Goal: Task Accomplishment & Management: Use online tool/utility

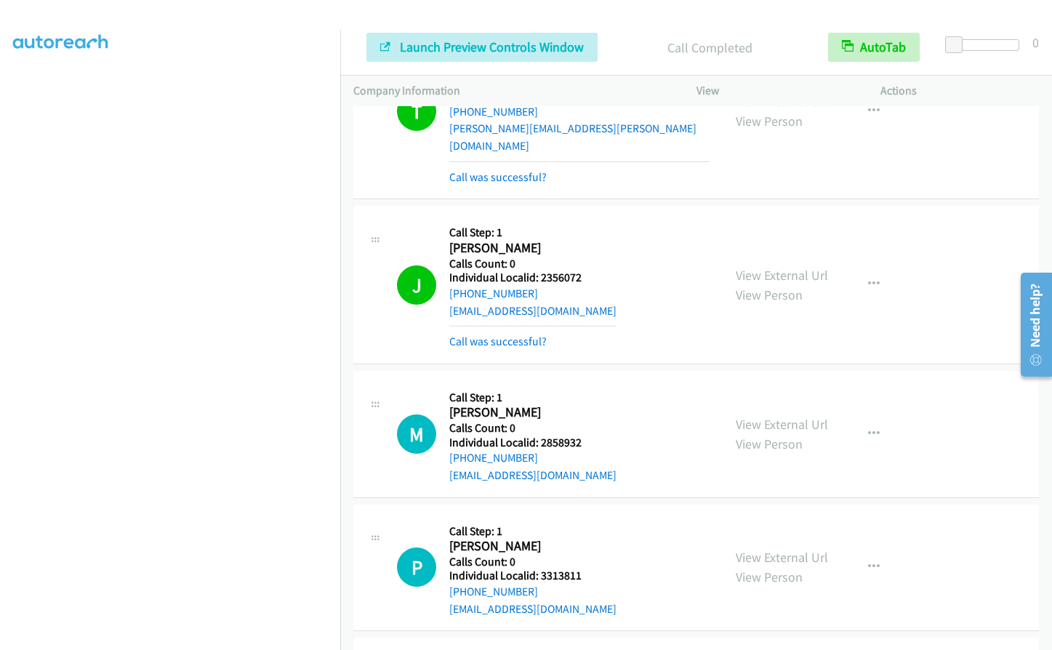
scroll to position [4641, 0]
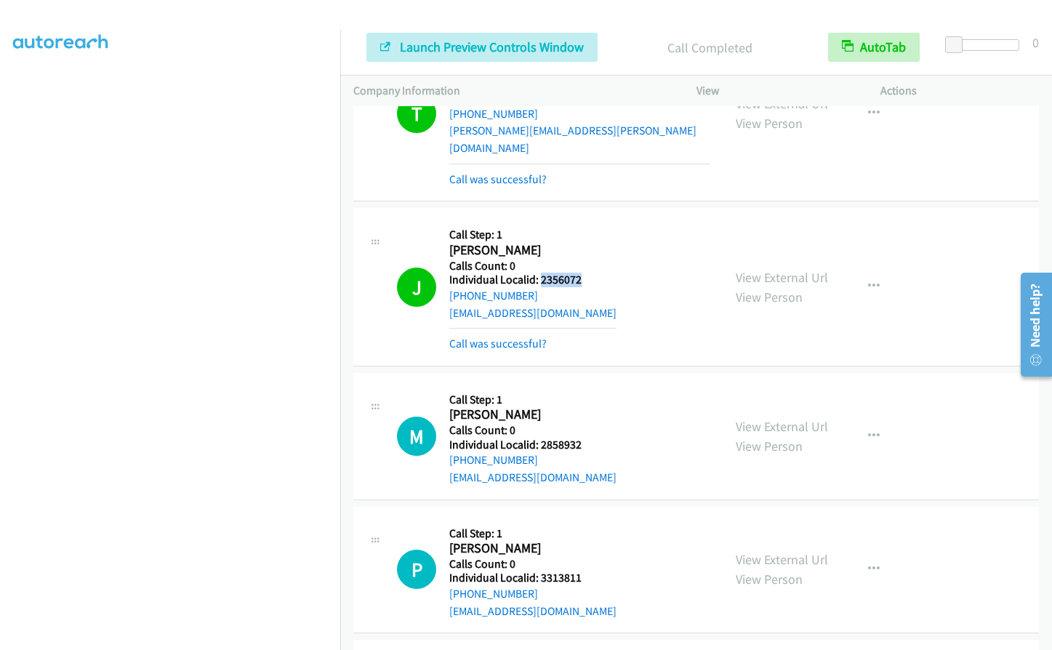
drag, startPoint x: 539, startPoint y: 226, endPoint x: 587, endPoint y: 227, distance: 48.0
click at [587, 227] on div "J Callback Scheduled Call Step: 1 James Blackman America/New_York Calls Count: …" at bounding box center [553, 286] width 313 height 131
copy h5 "2356072"
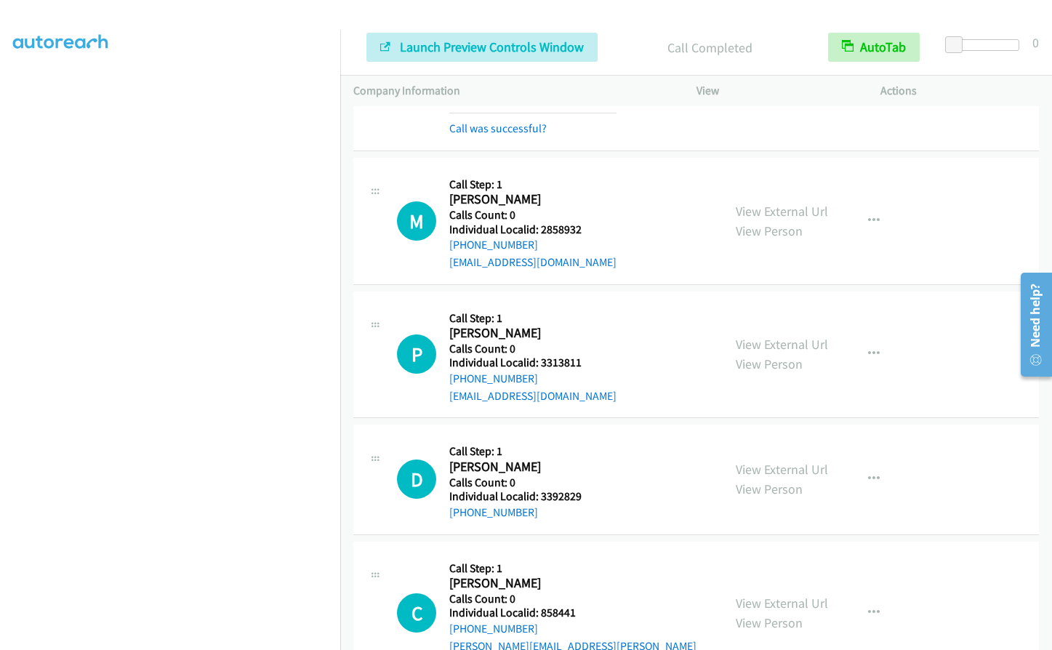
scroll to position [4859, 0]
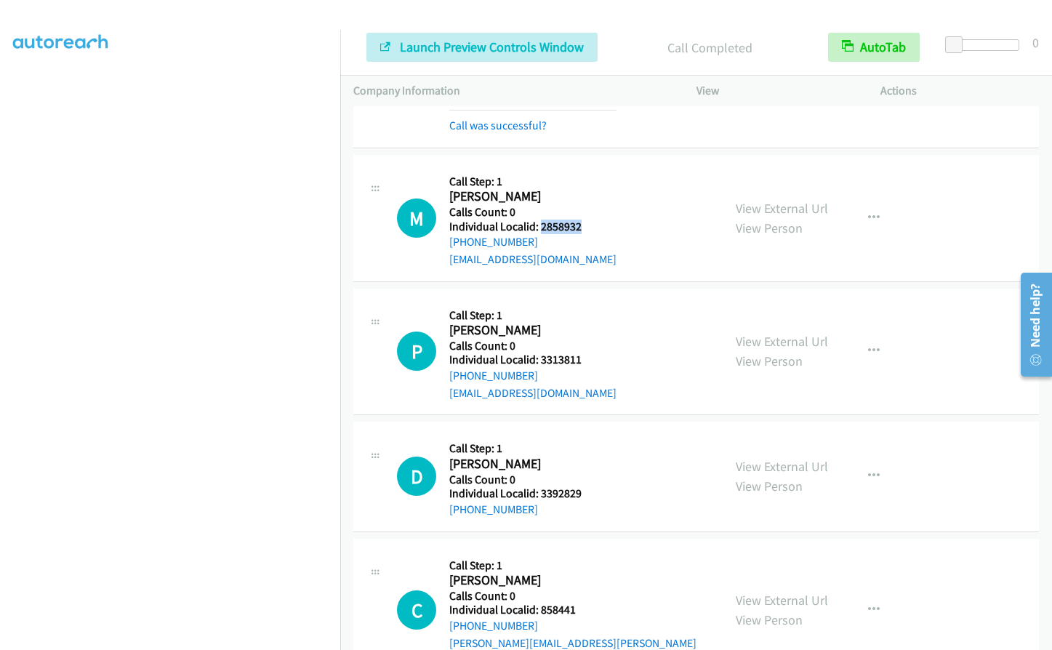
drag, startPoint x: 539, startPoint y: 174, endPoint x: 586, endPoint y: 172, distance: 46.6
click at [586, 172] on div "M Callback Scheduled Call Step: 1 Melchie Harshaw America/Chicago Calls Count: …" at bounding box center [553, 218] width 313 height 100
copy h5 "2858932"
drag, startPoint x: 538, startPoint y: 307, endPoint x: 580, endPoint y: 309, distance: 42.2
click at [580, 309] on div "P Callback Scheduled Call Step: 1 Paul Scott America/Juneau Calls Count: 0 Indi…" at bounding box center [553, 352] width 313 height 100
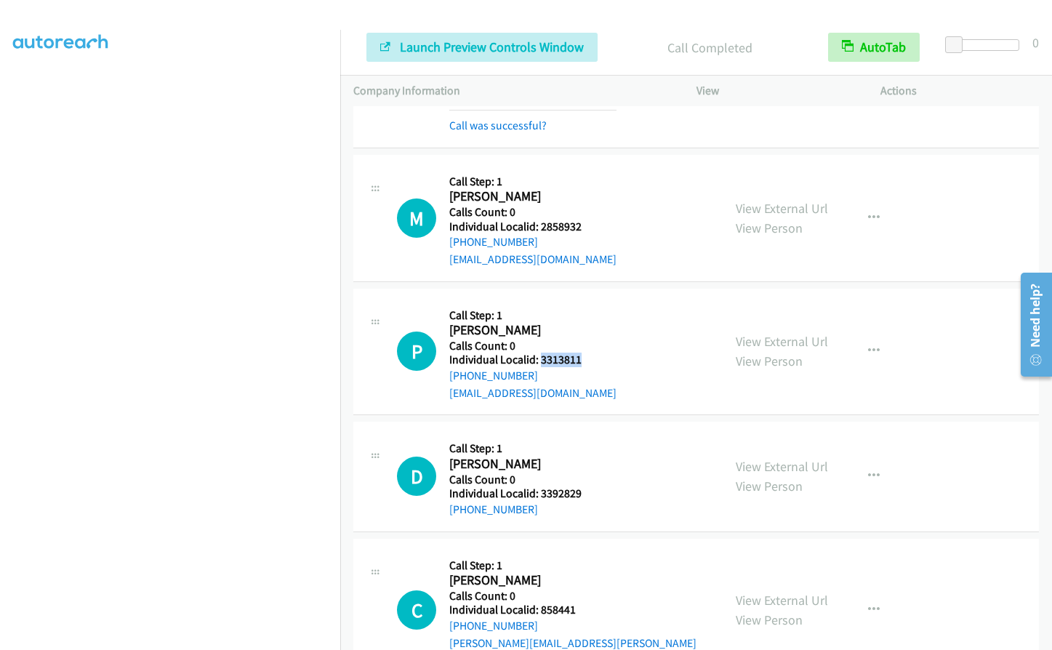
copy h5 "3313811"
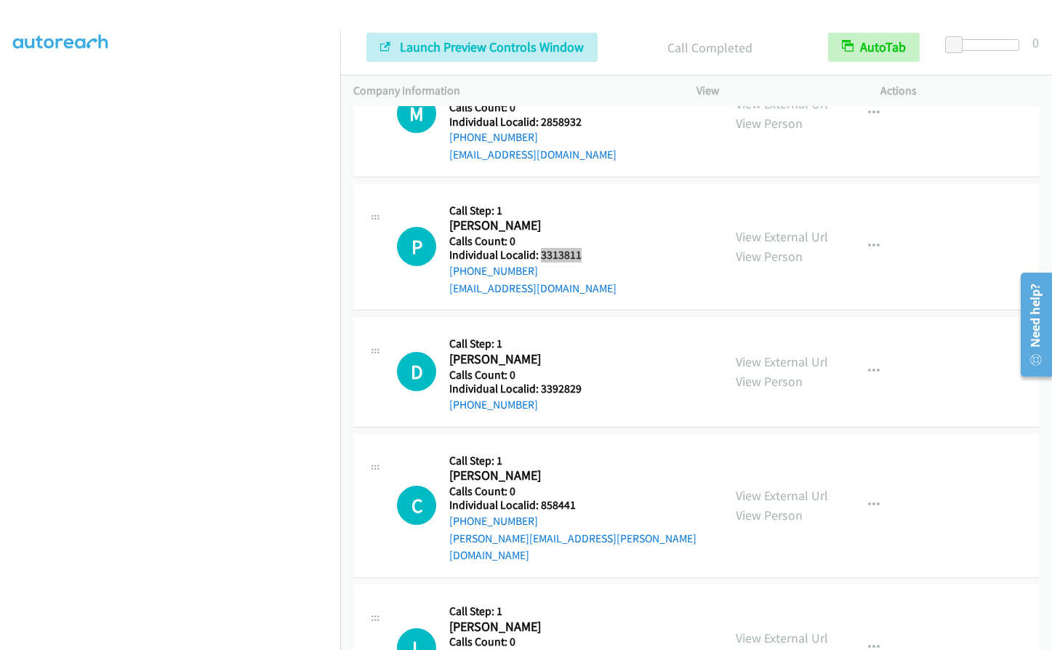
scroll to position [4986, 0]
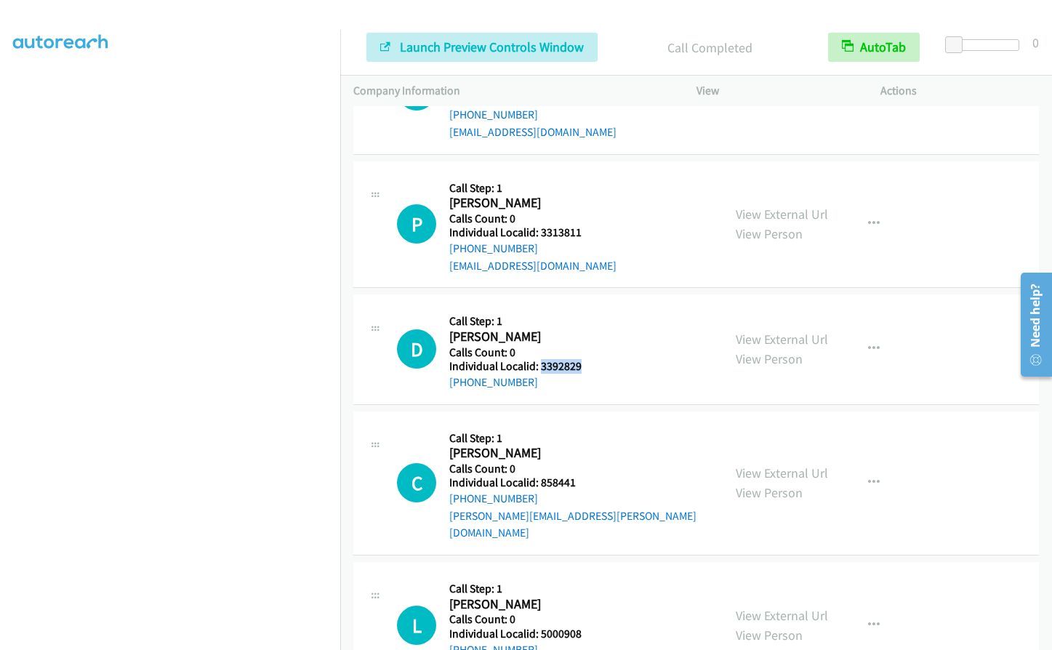
drag, startPoint x: 539, startPoint y: 315, endPoint x: 586, endPoint y: 314, distance: 46.5
click at [586, 314] on div "D Callback Scheduled Call Step: 1 Dan Gilbertson America/Los_Angeles Calls Coun…" at bounding box center [553, 348] width 313 height 83
copy h5 "3392829"
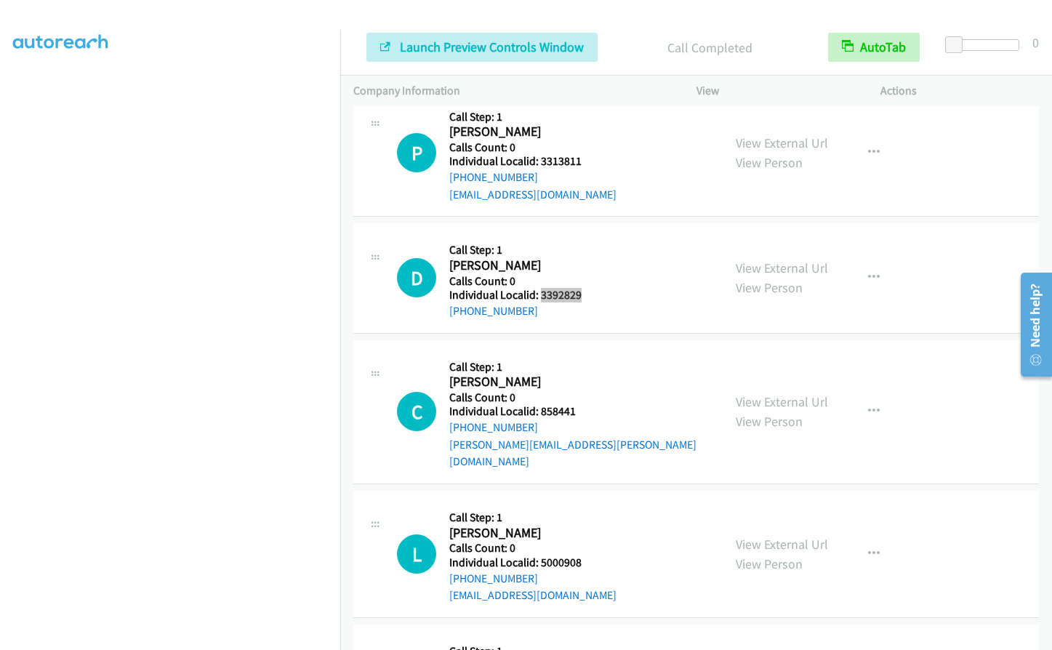
scroll to position [5059, 0]
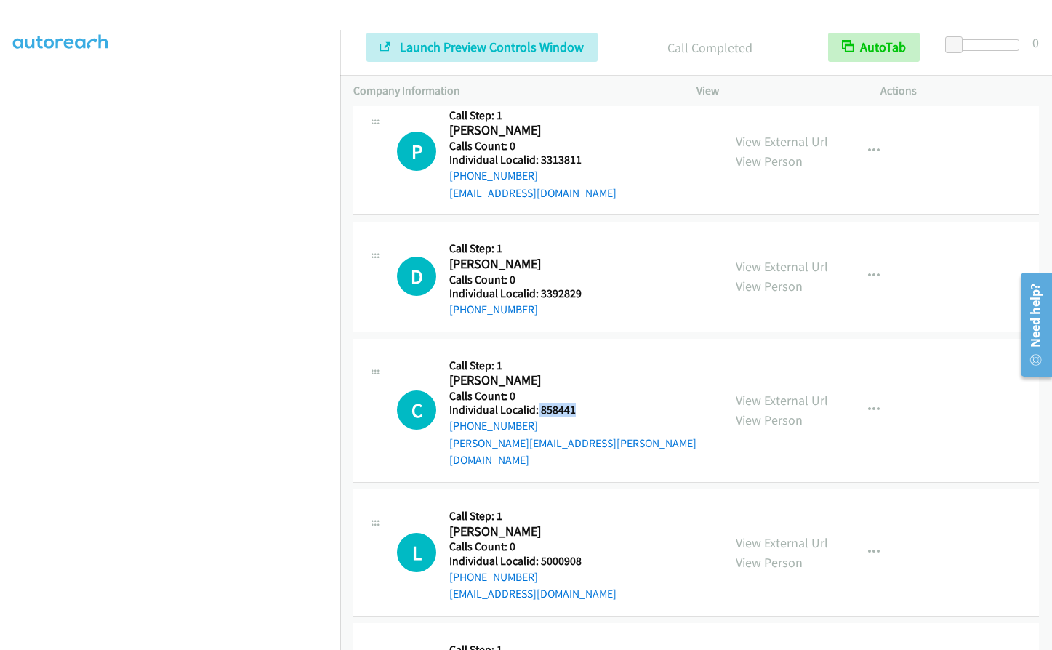
drag, startPoint x: 538, startPoint y: 358, endPoint x: 577, endPoint y: 358, distance: 39.3
click at [577, 358] on div "C Callback Scheduled Call Step: 1 Craig Ripley America/New_York Calls Count: 0 …" at bounding box center [553, 410] width 313 height 117
copy h5 "858441"
drag, startPoint x: 540, startPoint y: 492, endPoint x: 581, endPoint y: 492, distance: 40.7
click at [581, 502] on div "L Callback Scheduled Call Step: 1 Logan Webber America/Los_Angeles Calls Count:…" at bounding box center [553, 552] width 313 height 100
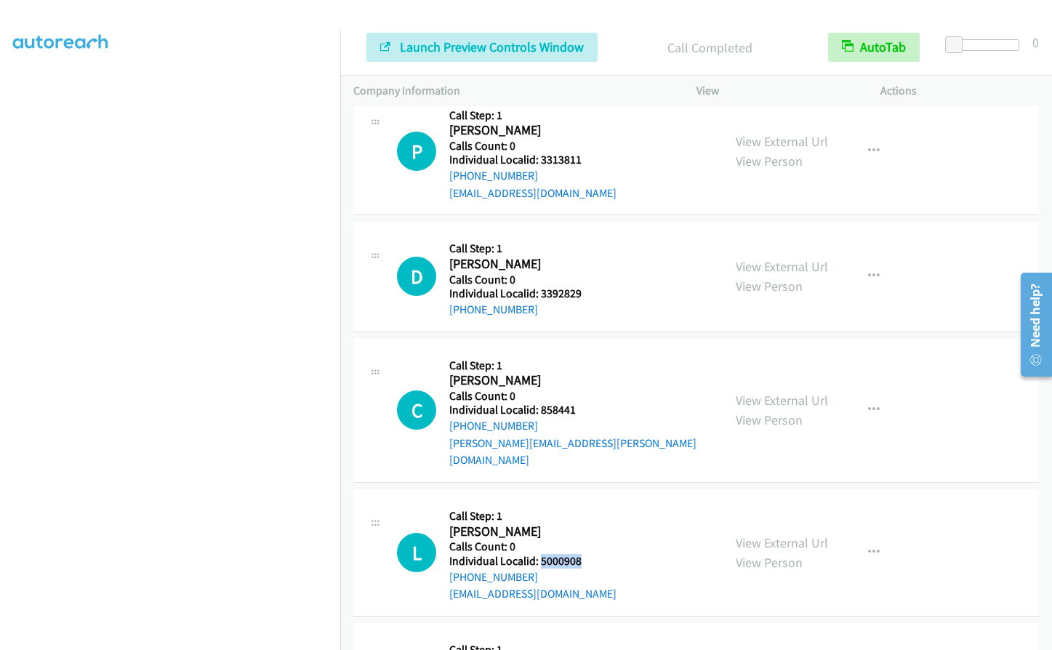
copy h5 "5000908"
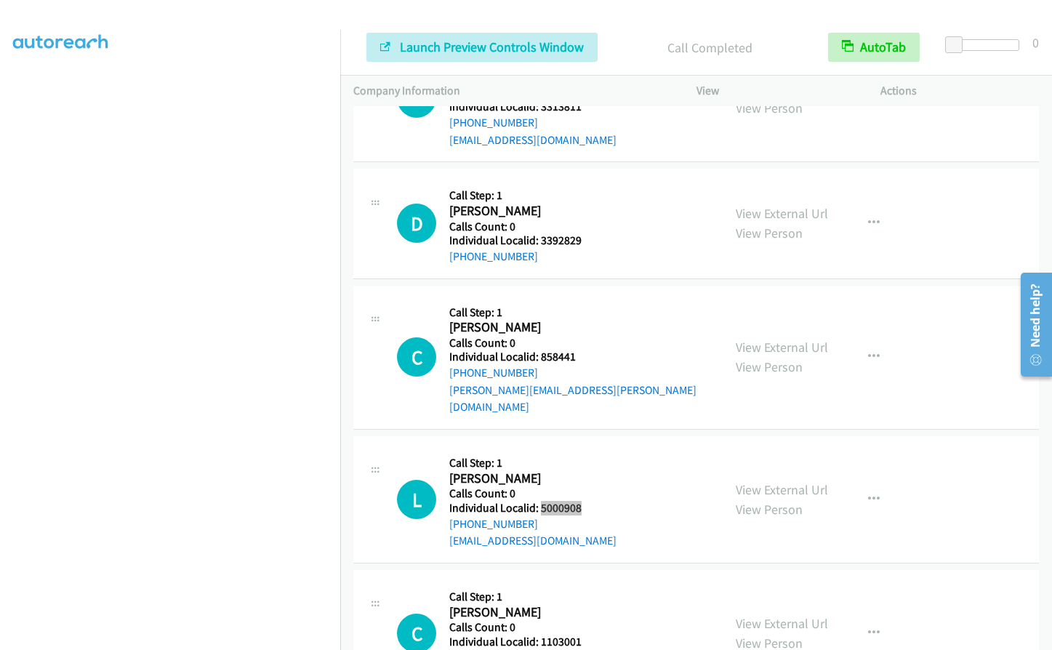
scroll to position [5132, 0]
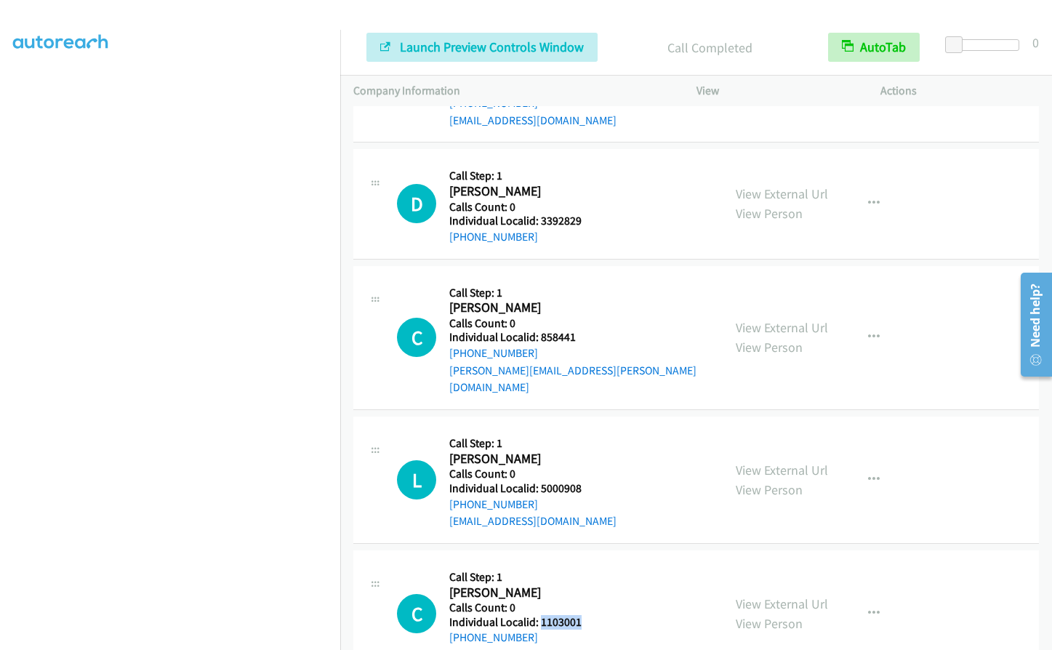
drag, startPoint x: 541, startPoint y: 549, endPoint x: 585, endPoint y: 552, distance: 44.4
click at [585, 563] on div "C Callback Scheduled Call Step: 1 Charles Engan America/Los_Angeles Calls Count…" at bounding box center [553, 613] width 313 height 100
copy h5 "1103001"
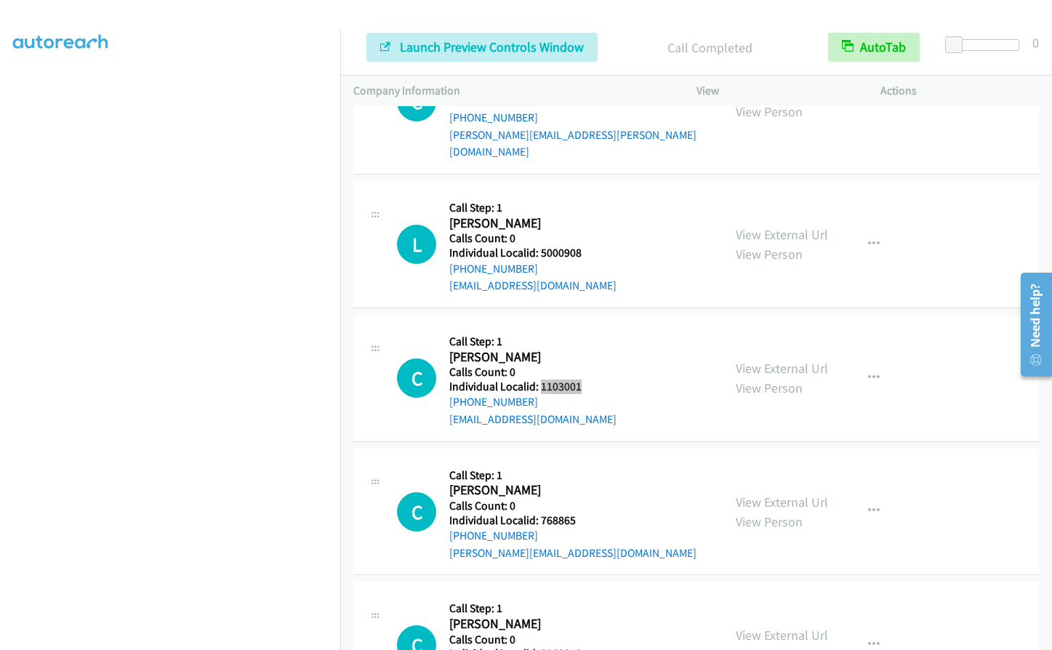
scroll to position [5368, 0]
drag, startPoint x: 537, startPoint y: 449, endPoint x: 581, endPoint y: 448, distance: 43.6
click at [581, 512] on h5 "Individual Localid: 768865" at bounding box center [572, 519] width 247 height 15
copy h5 "768865"
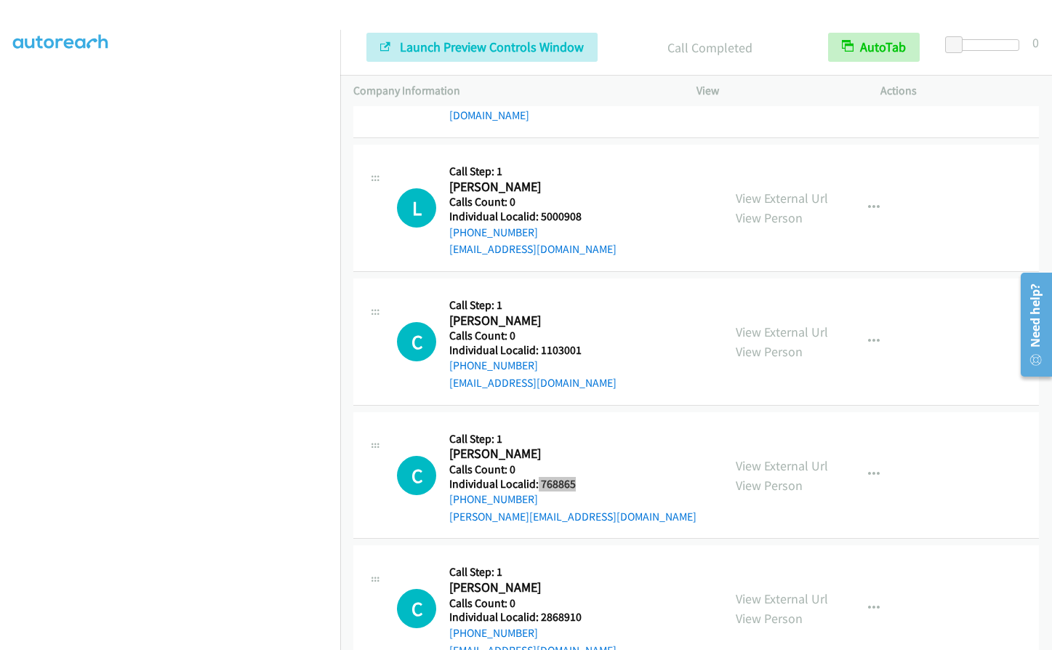
scroll to position [5550, 0]
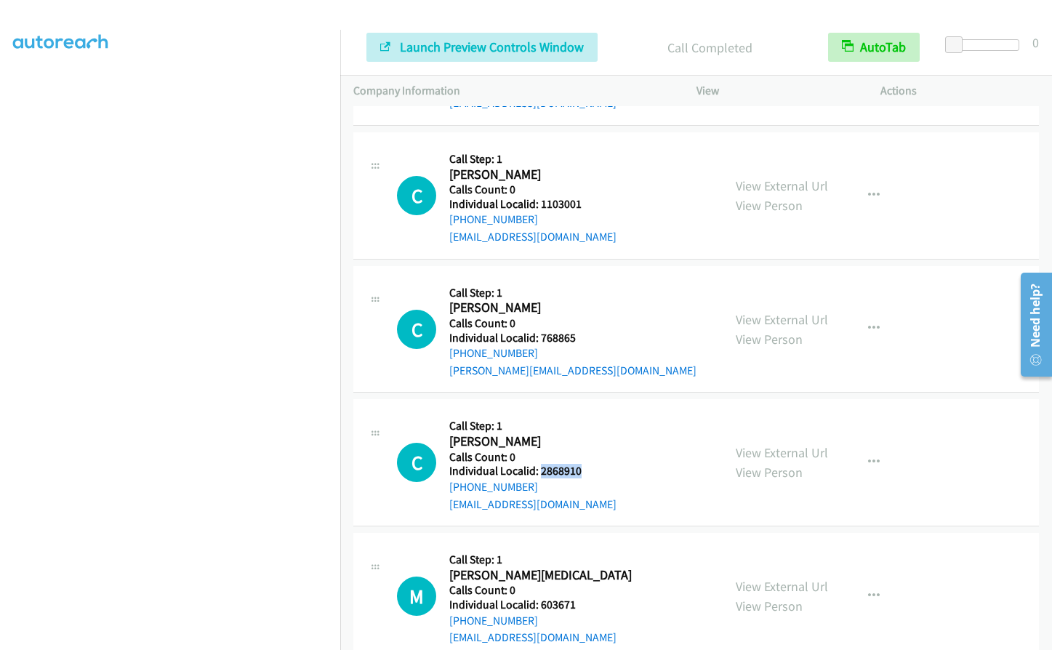
drag, startPoint x: 540, startPoint y: 403, endPoint x: 582, endPoint y: 400, distance: 42.3
click at [582, 412] on div "C Callback Scheduled Call Step: 1 Chris Campfield America/New_York Calls Count:…" at bounding box center [553, 462] width 313 height 100
copy h5 "2868910"
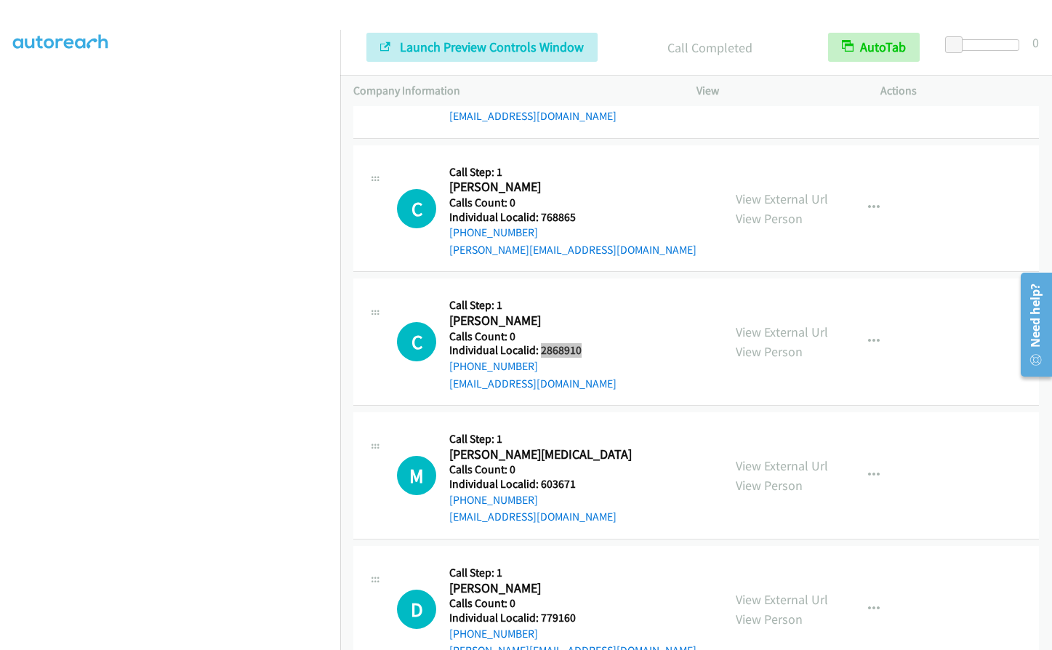
scroll to position [5677, 0]
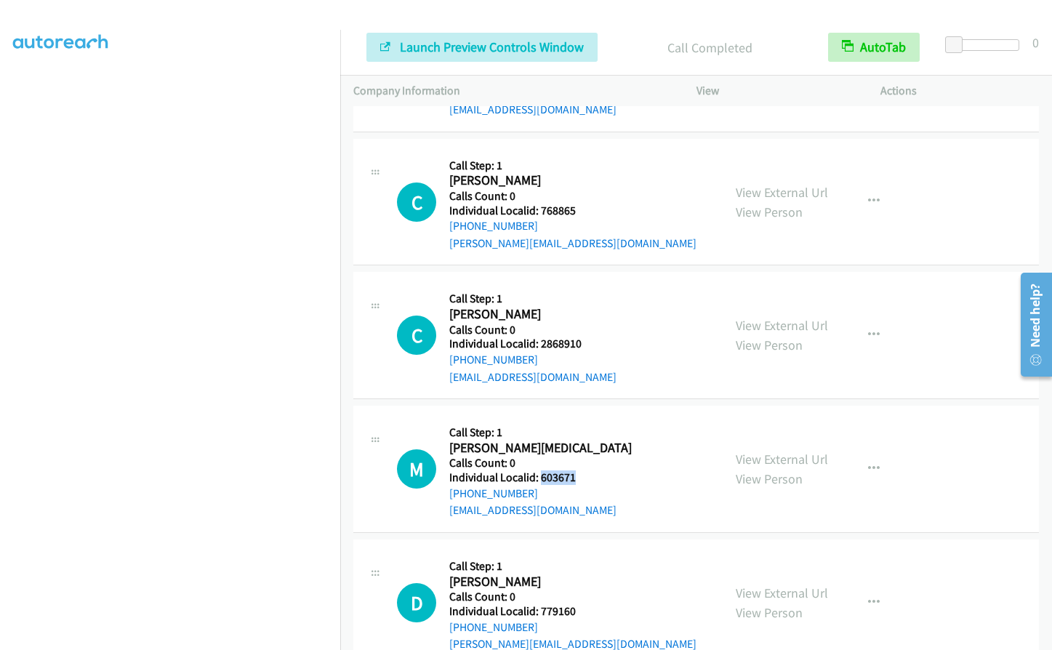
drag, startPoint x: 540, startPoint y: 408, endPoint x: 583, endPoint y: 407, distance: 42.9
click at [583, 470] on h5 "Individual Localid: 603671" at bounding box center [540, 477] width 182 height 15
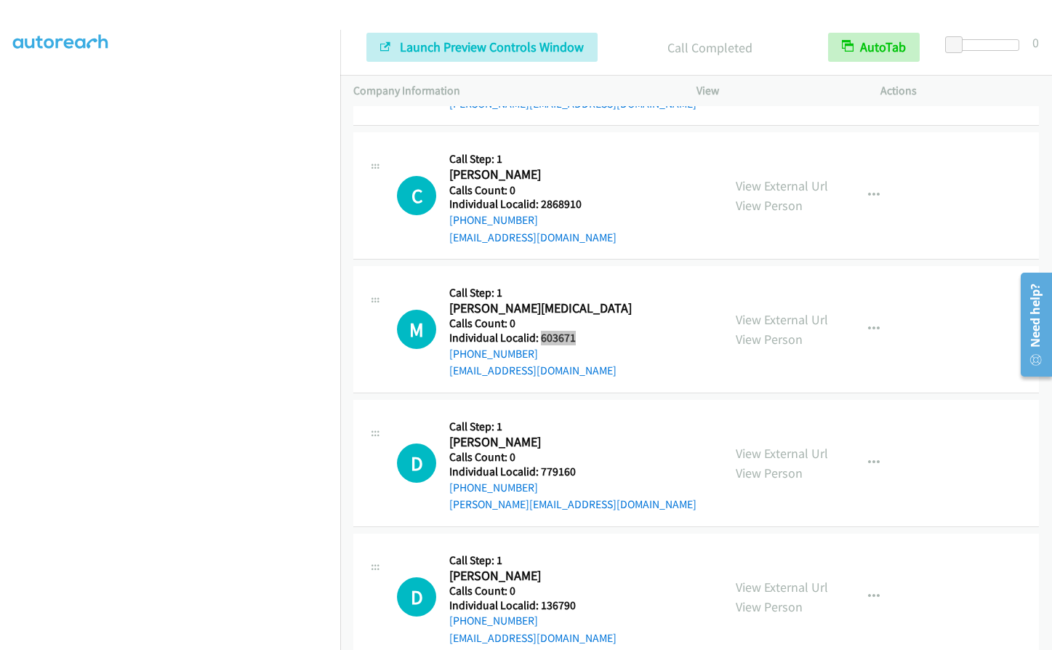
scroll to position [5859, 0]
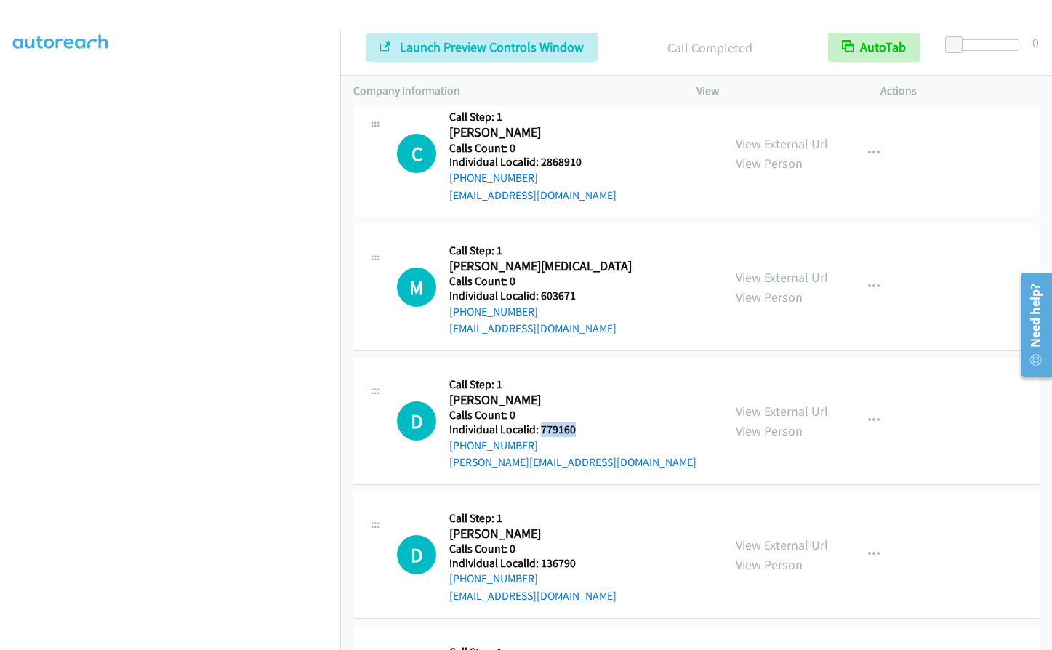
drag, startPoint x: 539, startPoint y: 359, endPoint x: 579, endPoint y: 357, distance: 40.8
click at [579, 371] on div "D Callback Scheduled Call Step: 1 Dana Stacy America/New_York Calls Count: 0 In…" at bounding box center [553, 421] width 313 height 100
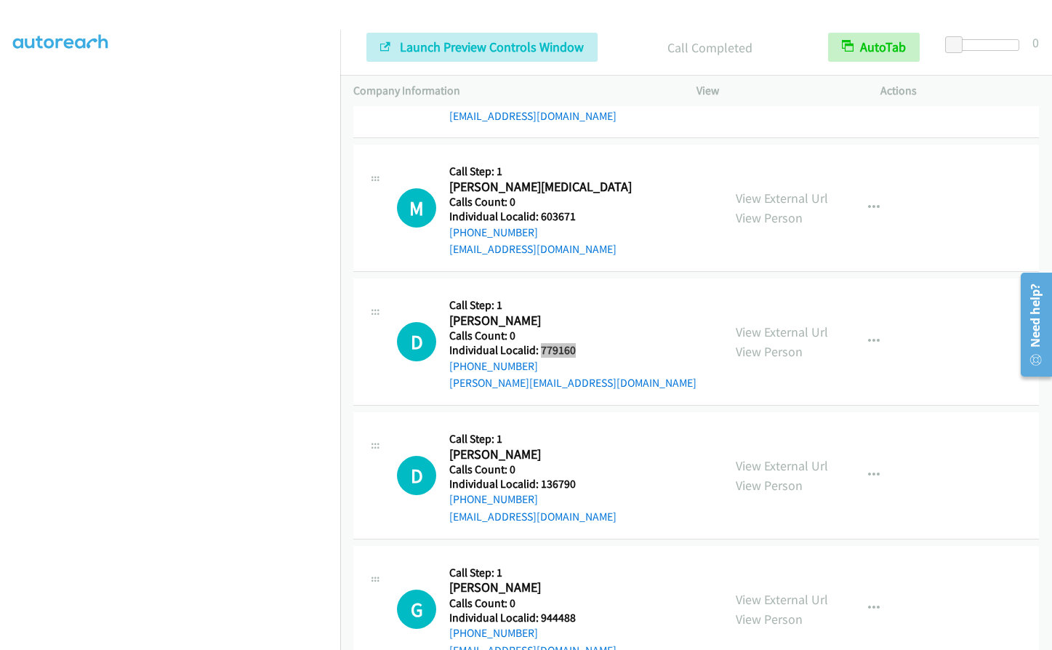
scroll to position [5968, 0]
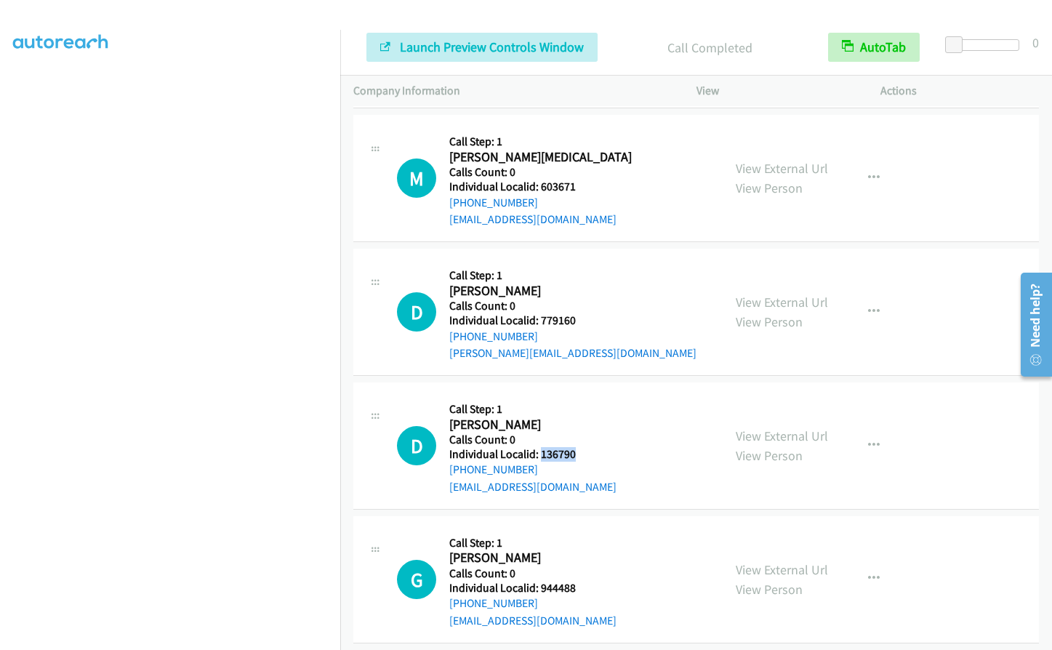
drag, startPoint x: 538, startPoint y: 383, endPoint x: 581, endPoint y: 382, distance: 43.6
click at [581, 395] on div "D Callback Scheduled Call Step: 1 David Price America/New_York Calls Count: 0 I…" at bounding box center [553, 445] width 313 height 100
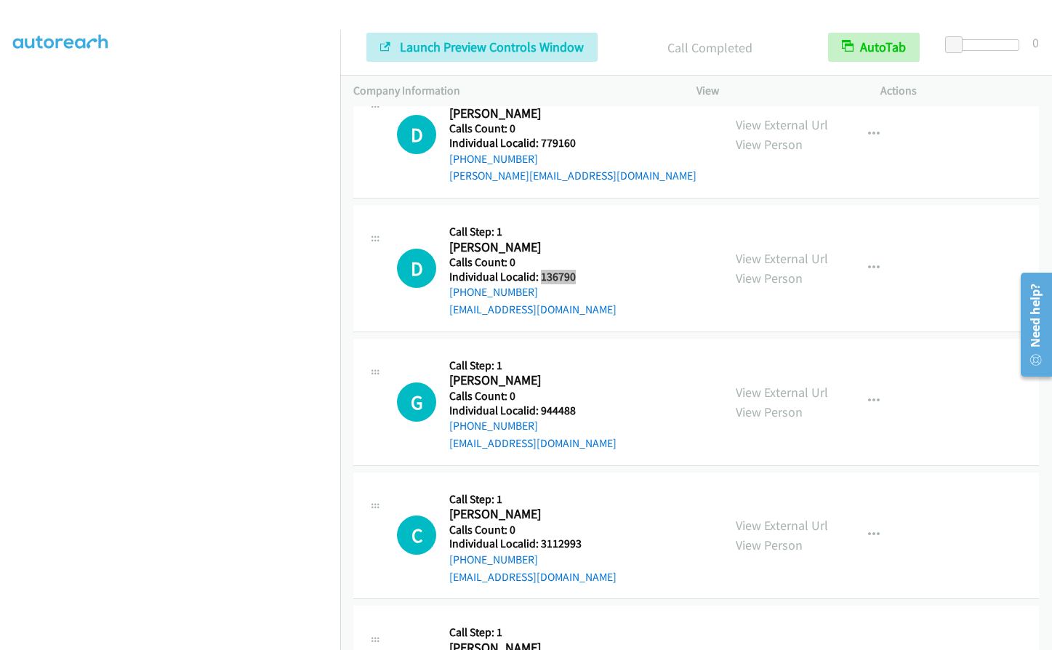
scroll to position [6149, 0]
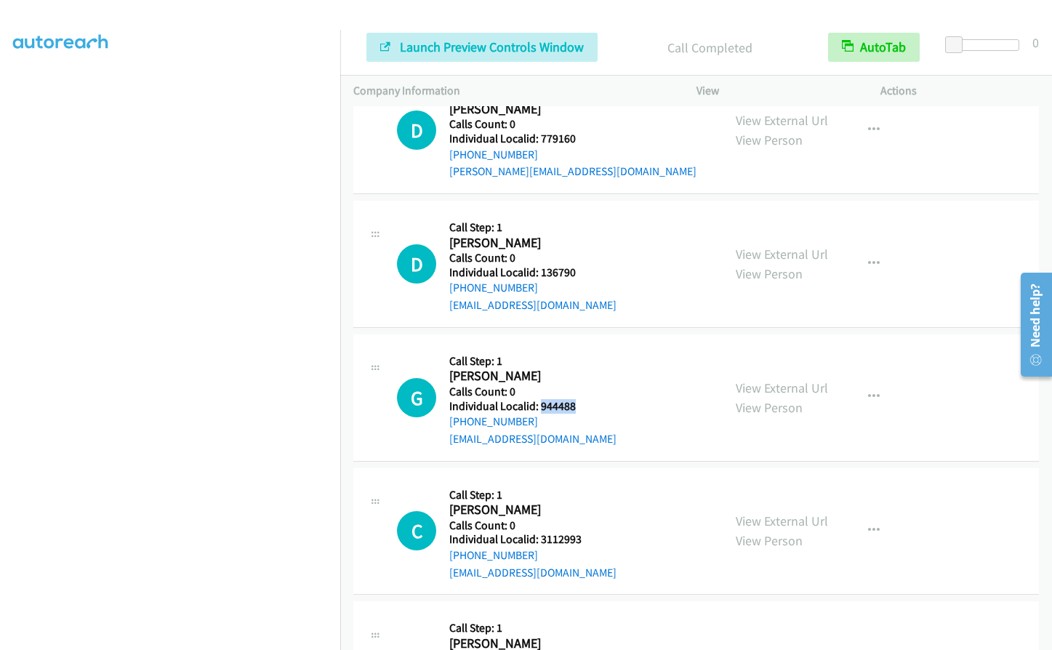
drag, startPoint x: 539, startPoint y: 336, endPoint x: 576, endPoint y: 335, distance: 37.1
click at [576, 347] on div "G Callback Scheduled Call Step: 1 George Menser America/New_York Calls Count: 0…" at bounding box center [553, 397] width 313 height 100
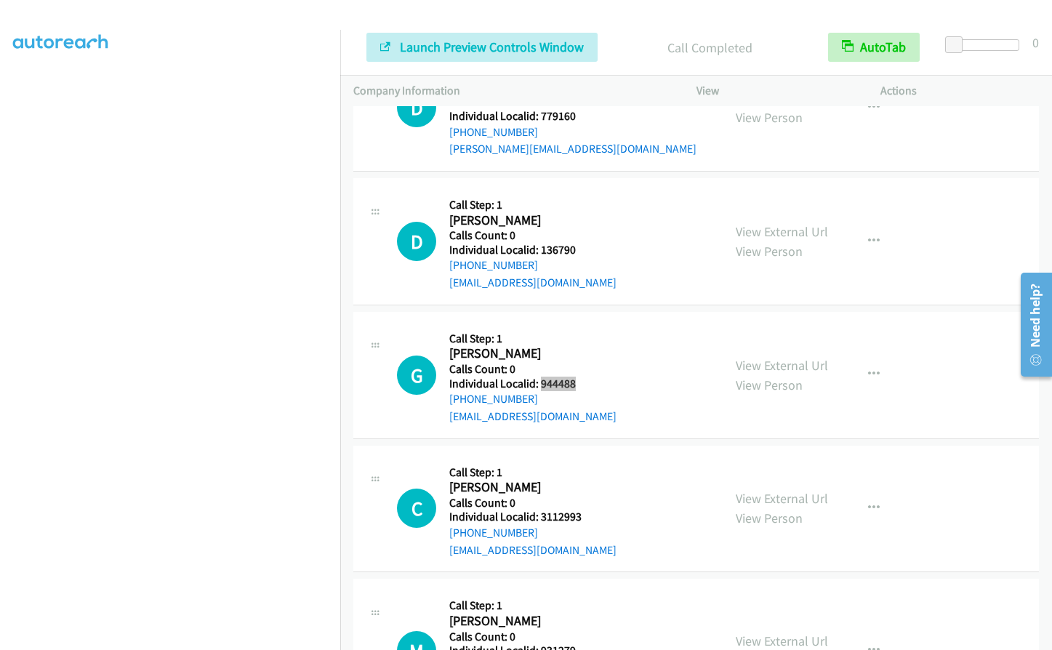
scroll to position [6258, 0]
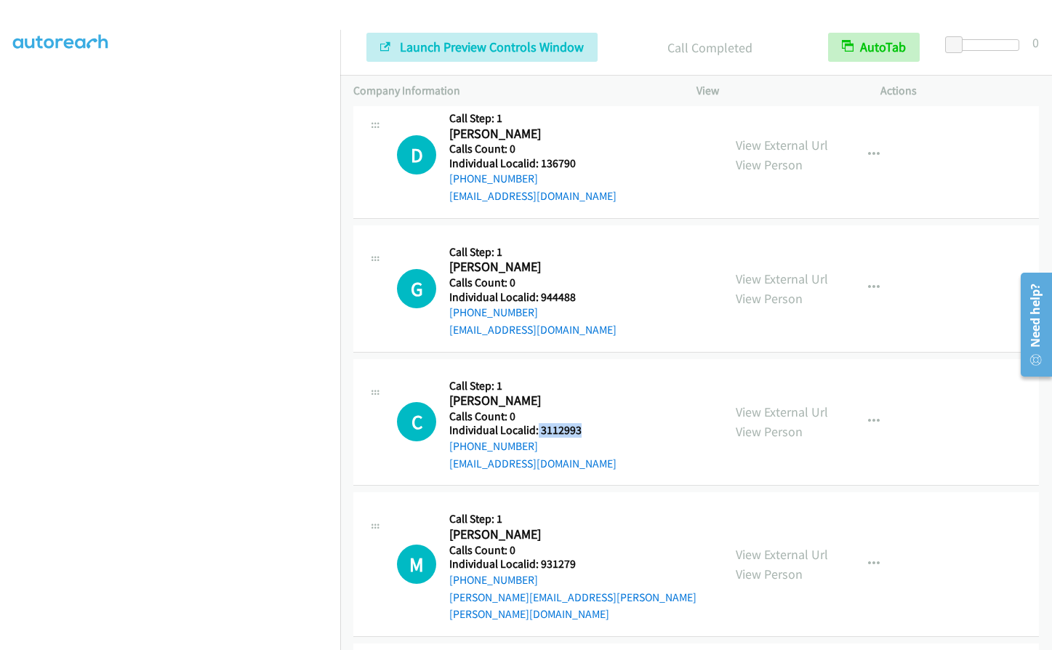
drag, startPoint x: 536, startPoint y: 361, endPoint x: 585, endPoint y: 361, distance: 49.4
click at [585, 372] on div "C Callback Scheduled Call Step: 1 Corey Turner America/Los_Angeles Calls Count:…" at bounding box center [553, 422] width 313 height 100
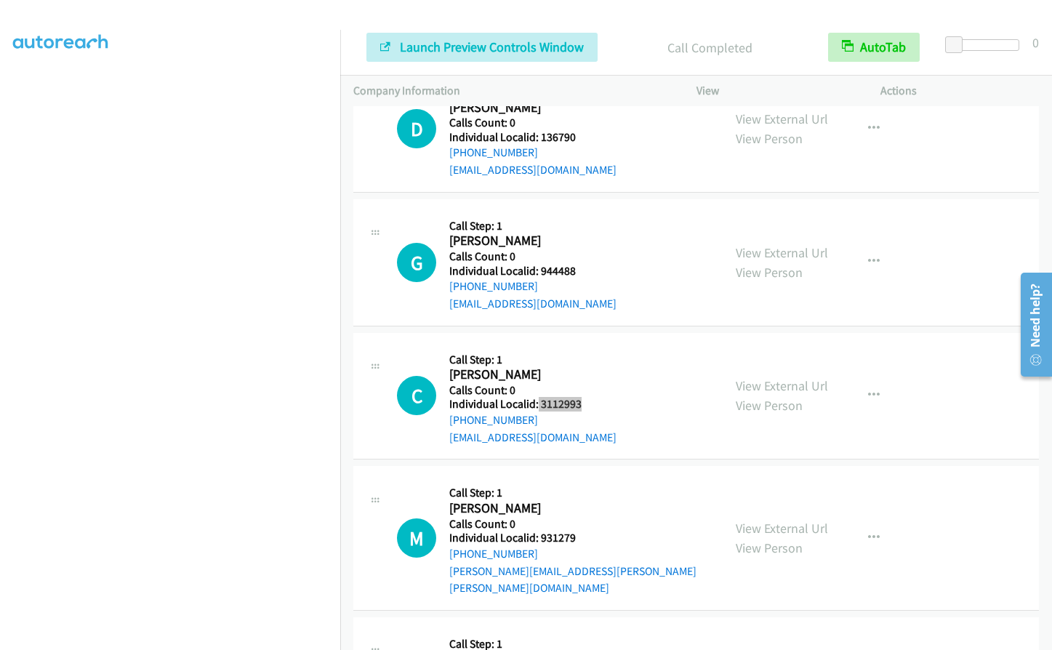
scroll to position [6314, 0]
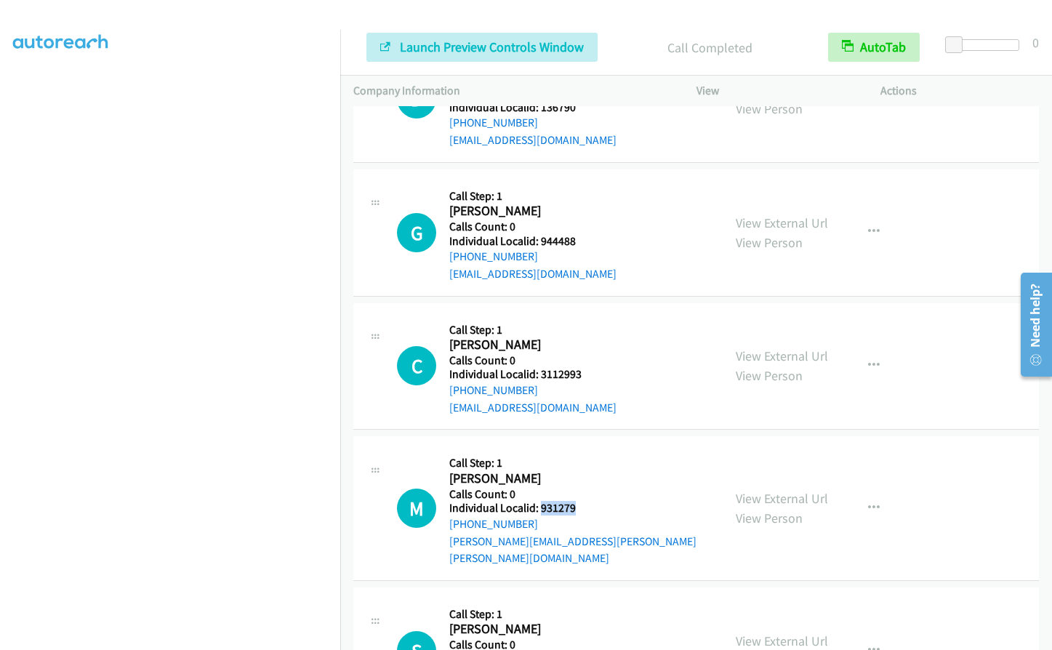
drag, startPoint x: 539, startPoint y: 437, endPoint x: 579, endPoint y: 436, distance: 39.3
click at [579, 501] on h5 "Individual Localid: 931279" at bounding box center [579, 508] width 260 height 15
drag, startPoint x: 535, startPoint y: 575, endPoint x: 574, endPoint y: 572, distance: 39.4
click at [574, 649] on h5 "Individual Localid: 946176" at bounding box center [532, 659] width 167 height 15
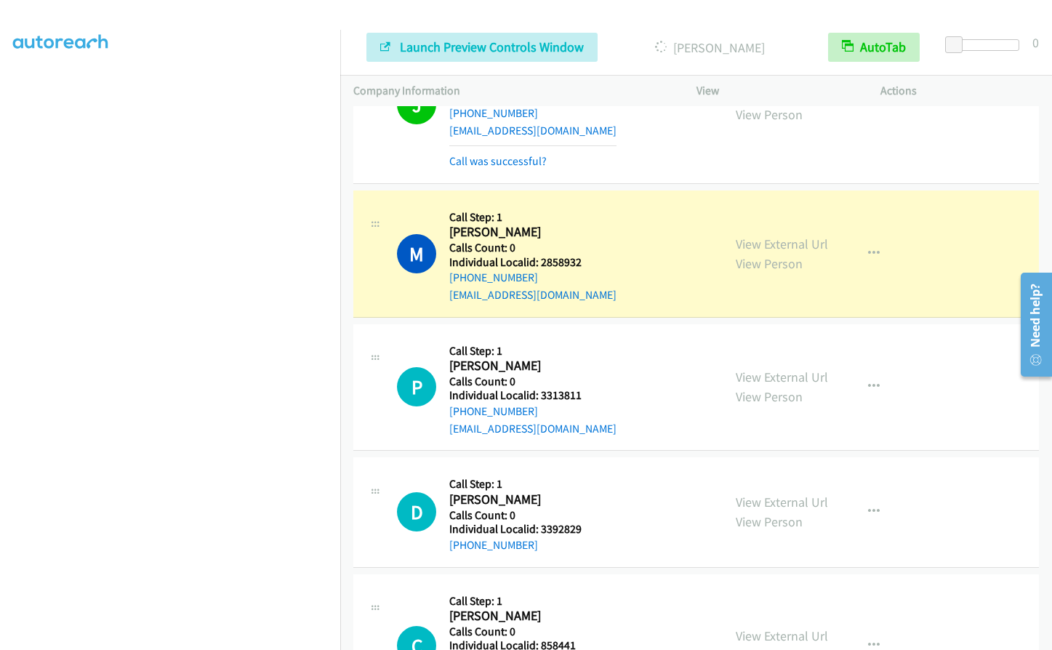
scroll to position [4843, 0]
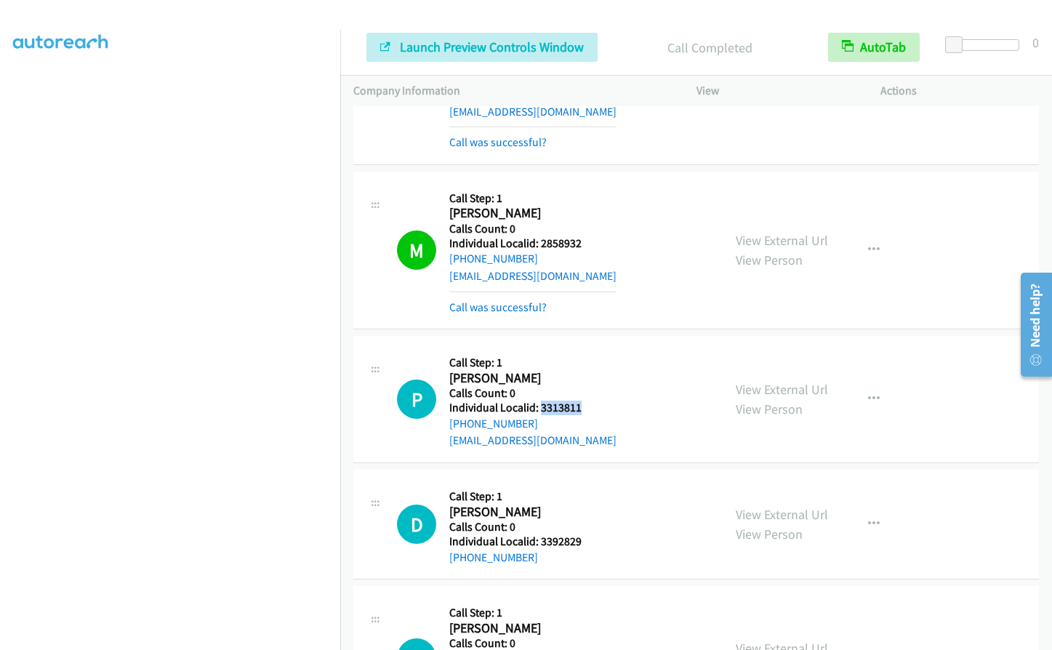
drag, startPoint x: 539, startPoint y: 356, endPoint x: 579, endPoint y: 352, distance: 40.1
click at [581, 352] on div "P Callback Scheduled Call Step: 1 Paul Scott America/Juneau Calls Count: 0 Indi…" at bounding box center [553, 399] width 313 height 100
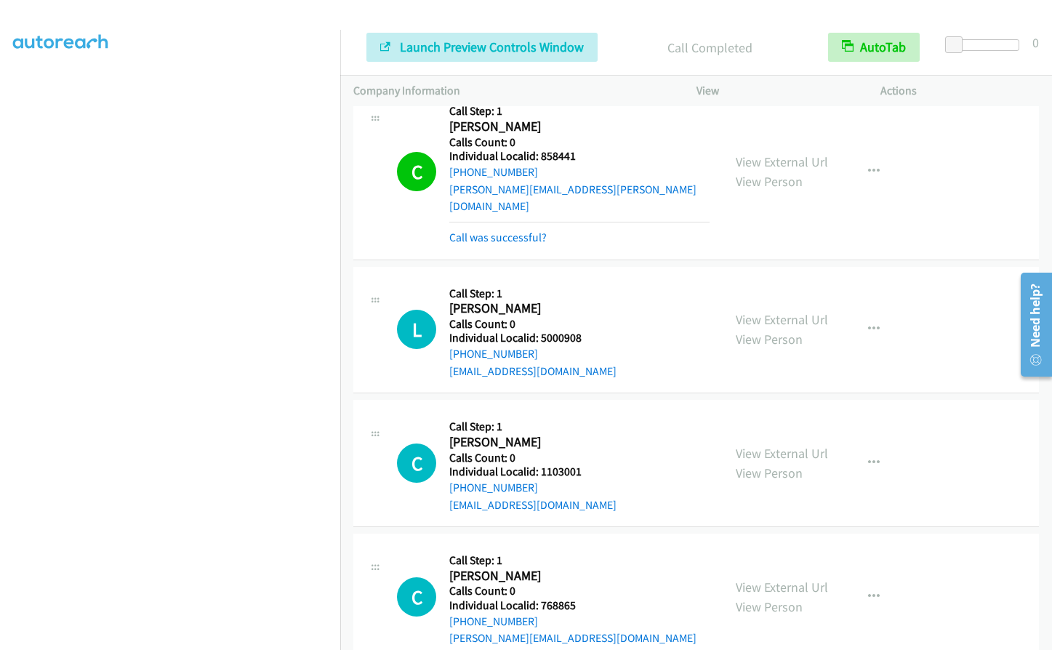
scroll to position [5442, 0]
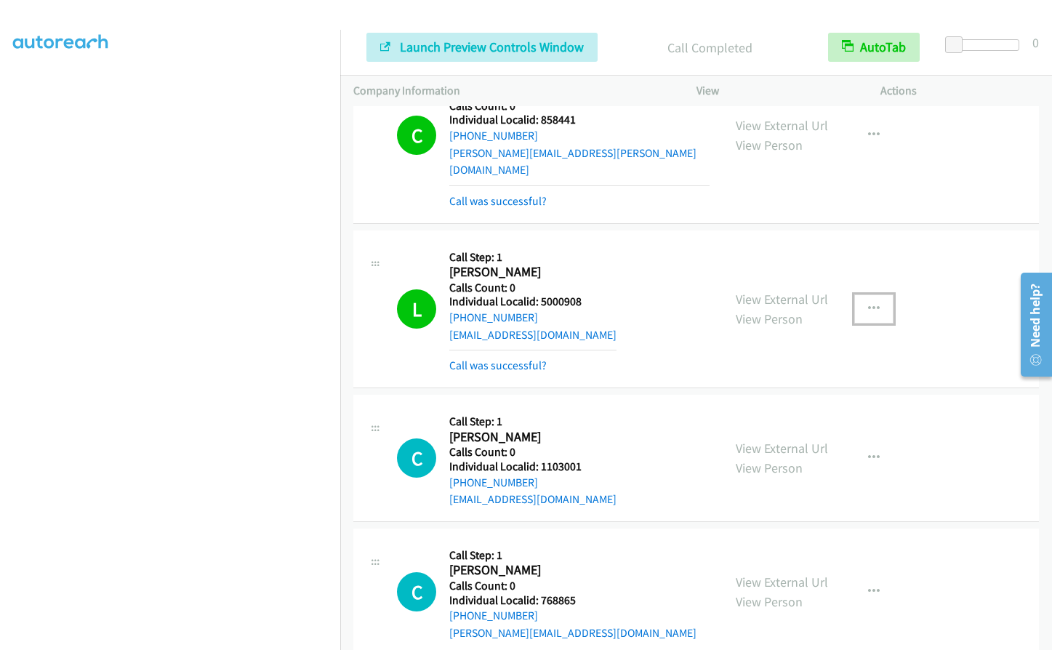
click at [854, 294] on button "button" at bounding box center [873, 308] width 39 height 29
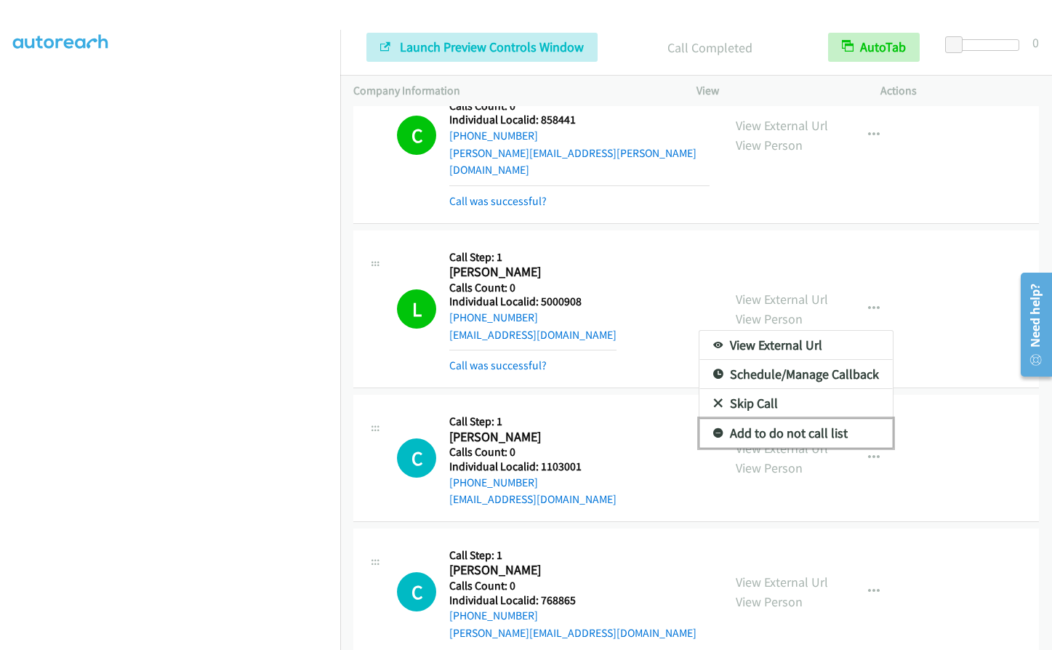
click at [713, 429] on icon at bounding box center [718, 434] width 10 height 10
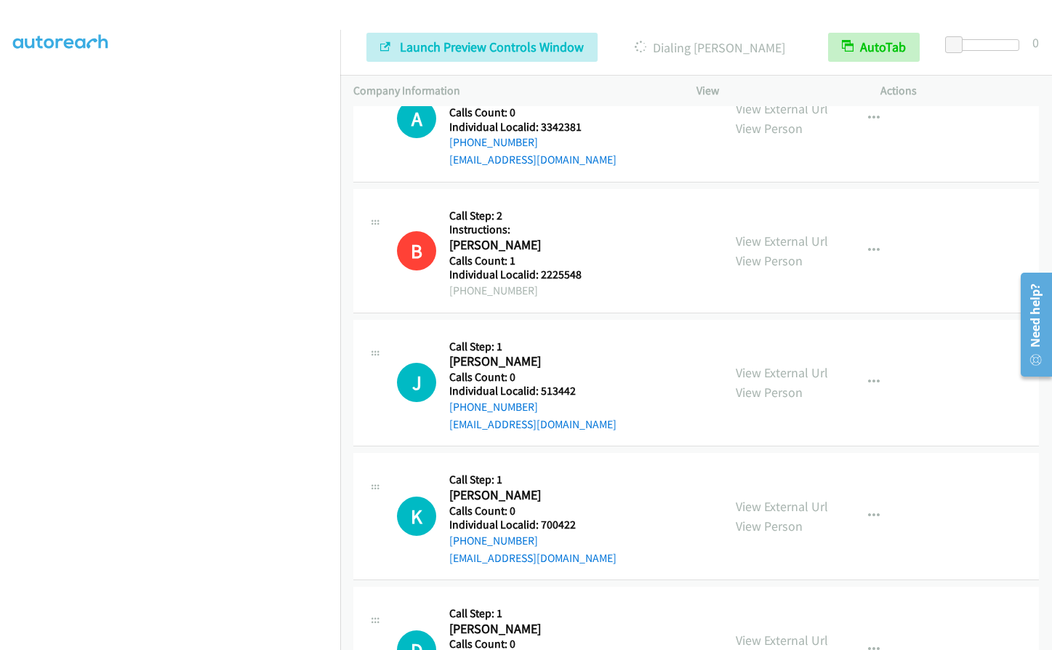
scroll to position [8713, 0]
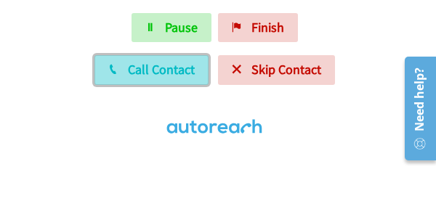
click at [137, 64] on span "Call Contact" at bounding box center [161, 69] width 67 height 17
click at [153, 72] on span "Call Contact" at bounding box center [161, 69] width 67 height 17
click at [128, 65] on button "Call Contact" at bounding box center [151, 69] width 114 height 29
click at [129, 70] on span "Call Contact" at bounding box center [161, 69] width 67 height 17
click at [117, 68] on icon at bounding box center [113, 70] width 10 height 10
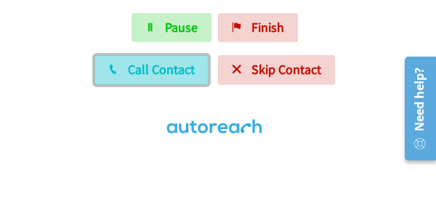
click at [153, 72] on span "Call Contact" at bounding box center [161, 69] width 67 height 17
click at [148, 72] on span "Call Contact" at bounding box center [161, 69] width 67 height 17
click at [130, 76] on span "Call Contact" at bounding box center [161, 69] width 67 height 17
click at [139, 67] on span "Call Contact" at bounding box center [161, 69] width 67 height 17
click at [137, 69] on span "Call Contact" at bounding box center [161, 69] width 67 height 17
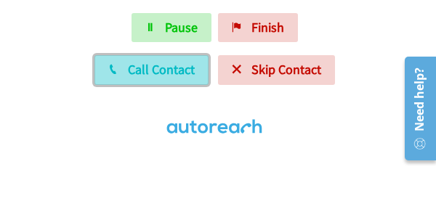
click at [156, 67] on span "Call Contact" at bounding box center [161, 69] width 67 height 17
click at [133, 64] on span "Call Contact" at bounding box center [161, 69] width 67 height 17
click at [127, 68] on button "Call Contact" at bounding box center [151, 69] width 114 height 29
click at [161, 72] on span "Call Contact" at bounding box center [161, 69] width 67 height 17
click at [124, 69] on button "Call Contact" at bounding box center [151, 69] width 114 height 29
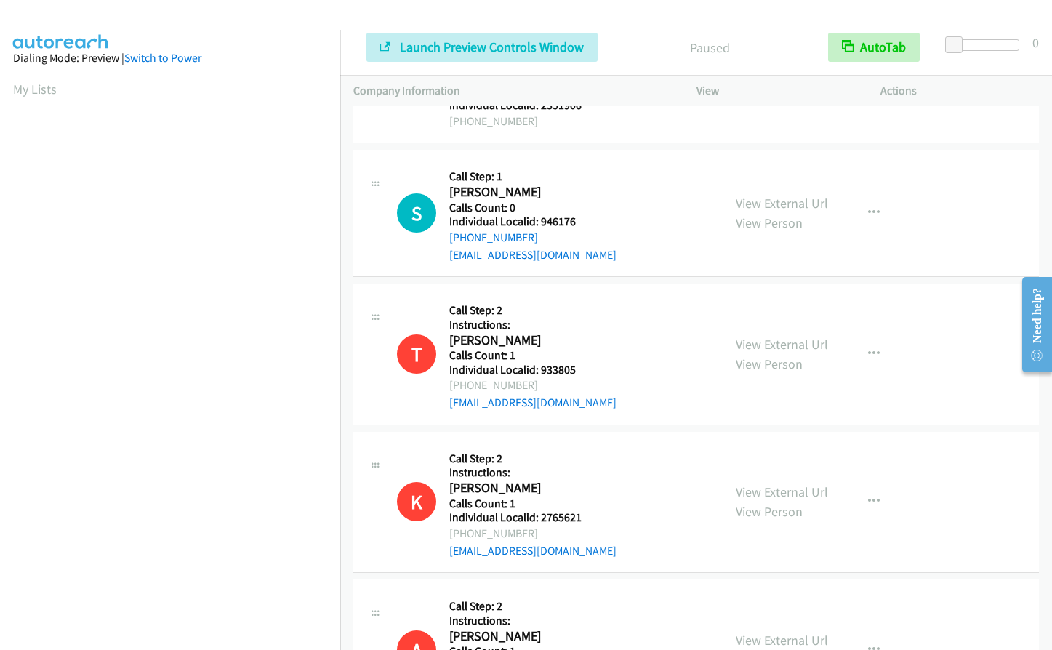
scroll to position [91, 0]
drag, startPoint x: 540, startPoint y: 220, endPoint x: 580, endPoint y: 221, distance: 40.0
click at [587, 221] on h5 "Individual Localid: 946176" at bounding box center [532, 221] width 167 height 15
copy h5 "946176"
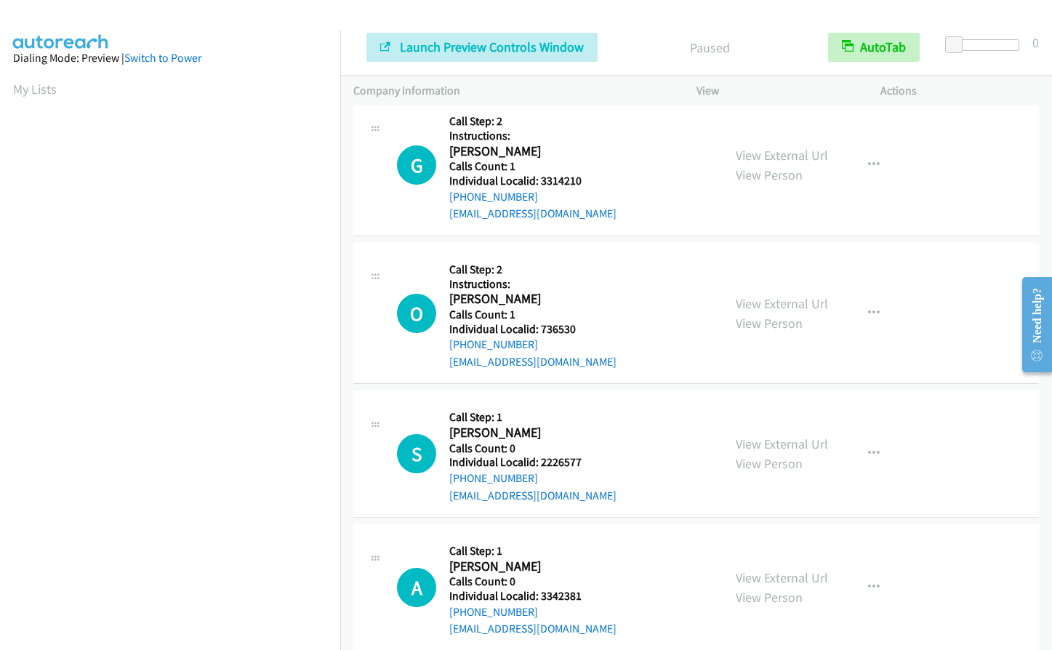
scroll to position [3052, 0]
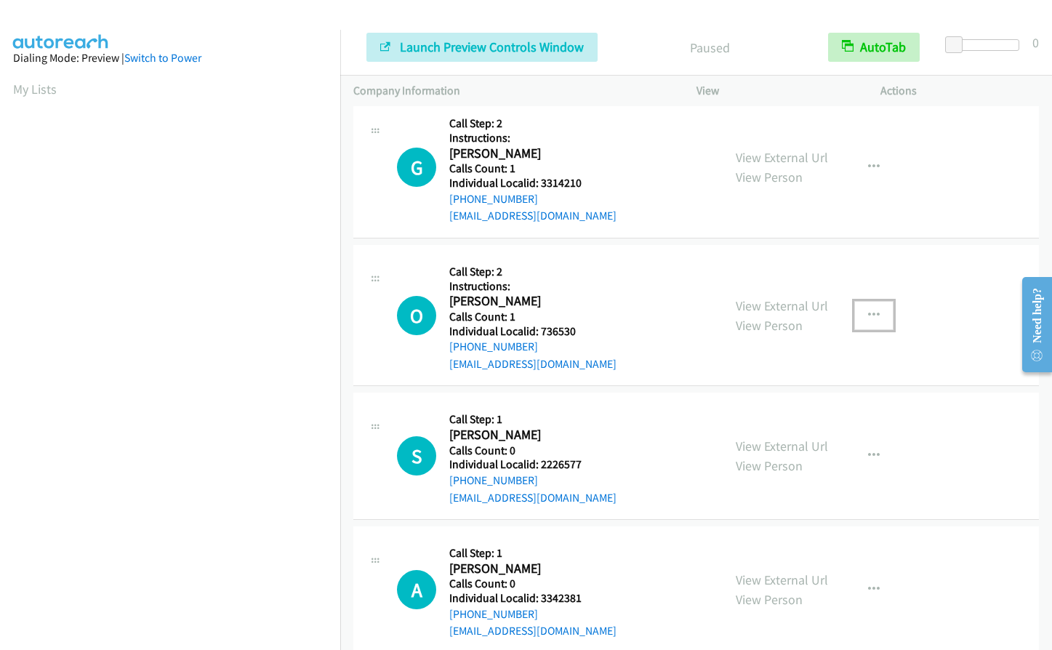
click at [874, 306] on button "button" at bounding box center [873, 315] width 39 height 29
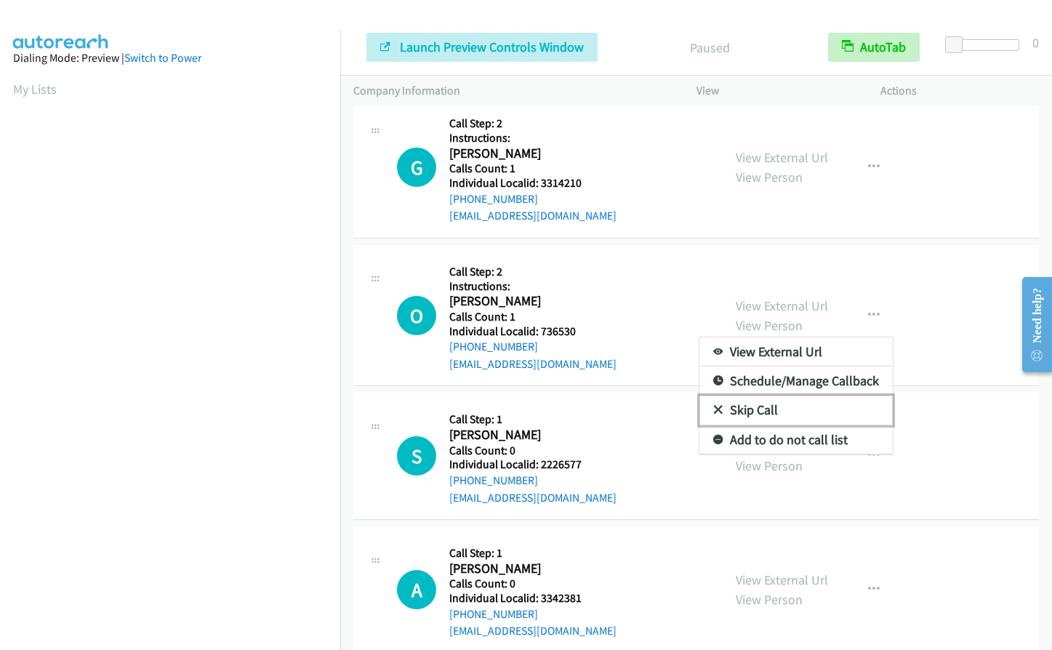
click at [713, 408] on icon at bounding box center [718, 411] width 10 height 10
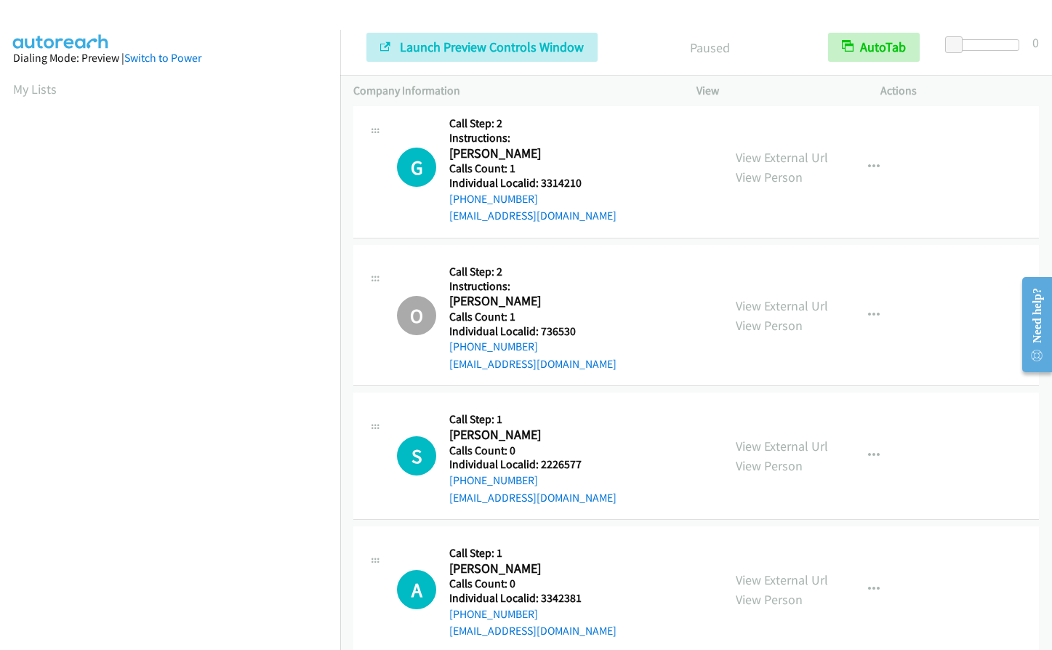
click at [874, 165] on button "button" at bounding box center [873, 167] width 39 height 29
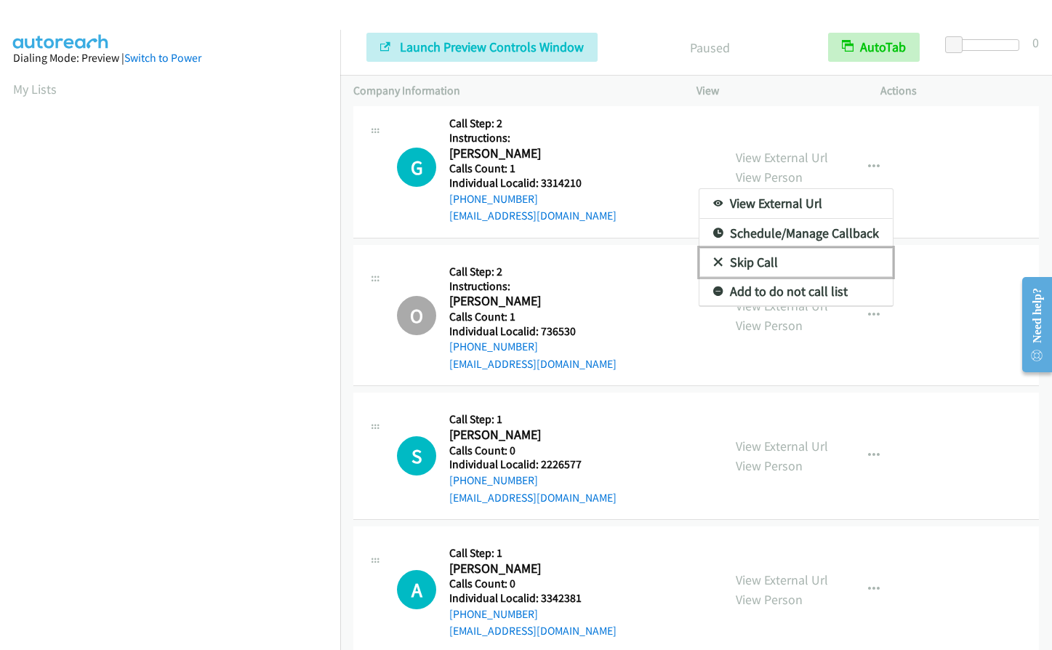
click at [715, 261] on icon at bounding box center [718, 263] width 10 height 10
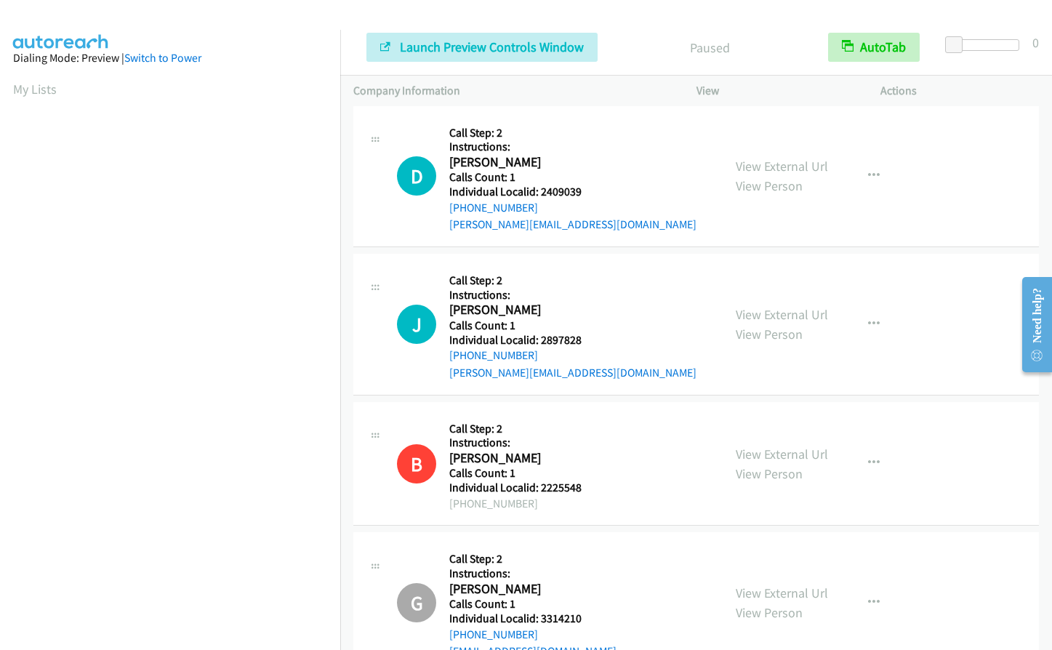
scroll to position [2616, 0]
click at [868, 325] on icon "button" at bounding box center [874, 325] width 12 height 12
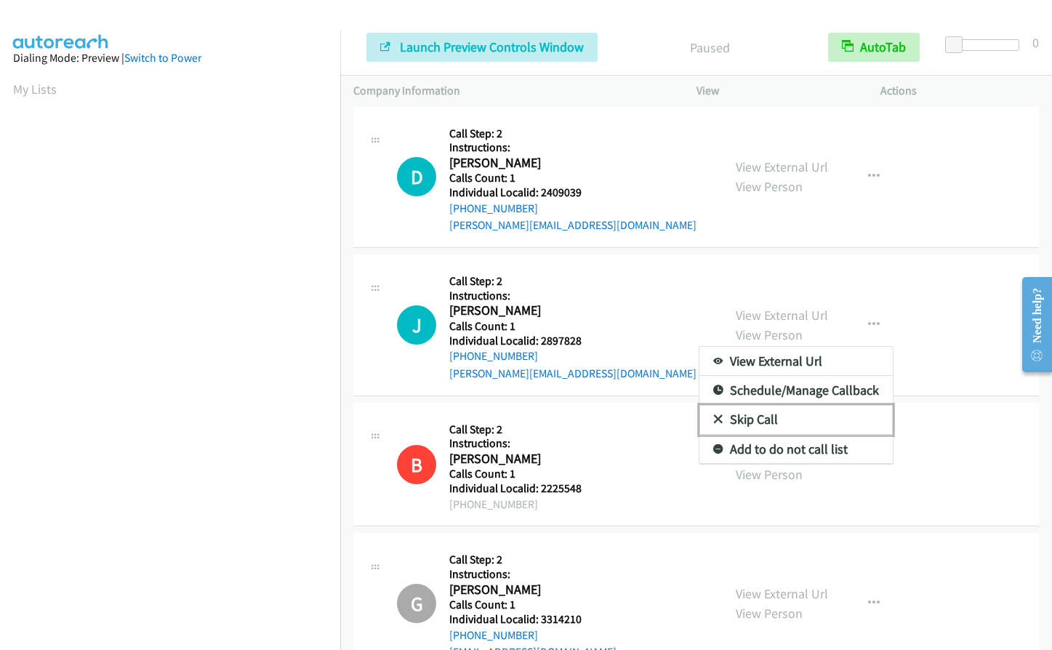
drag, startPoint x: 712, startPoint y: 419, endPoint x: 732, endPoint y: 379, distance: 44.5
click at [713, 418] on icon at bounding box center [718, 420] width 10 height 10
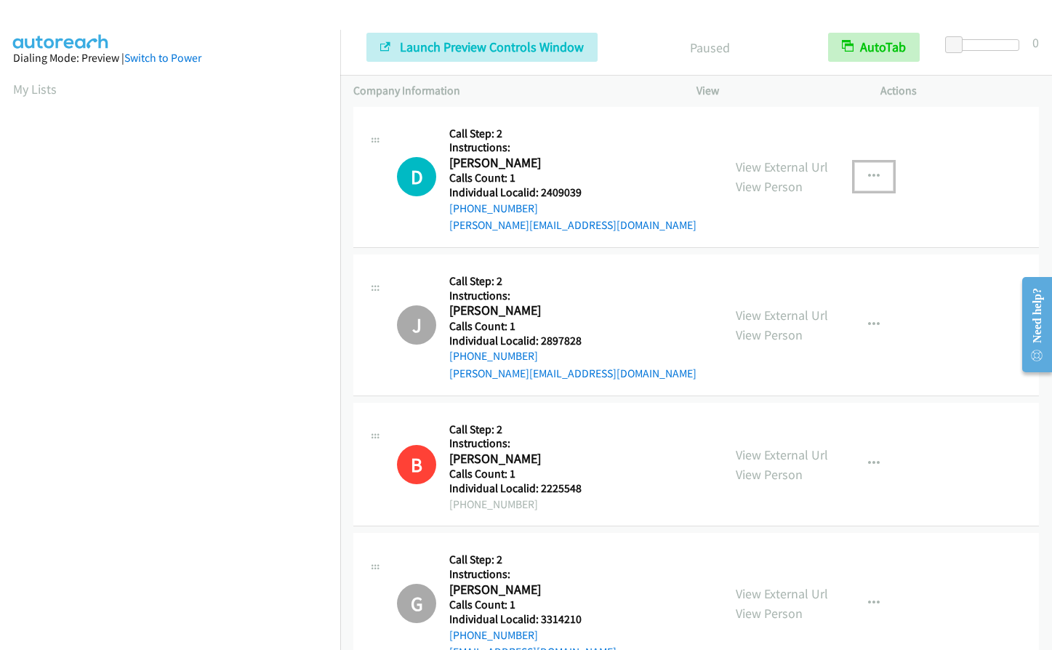
click at [869, 171] on icon "button" at bounding box center [874, 177] width 12 height 12
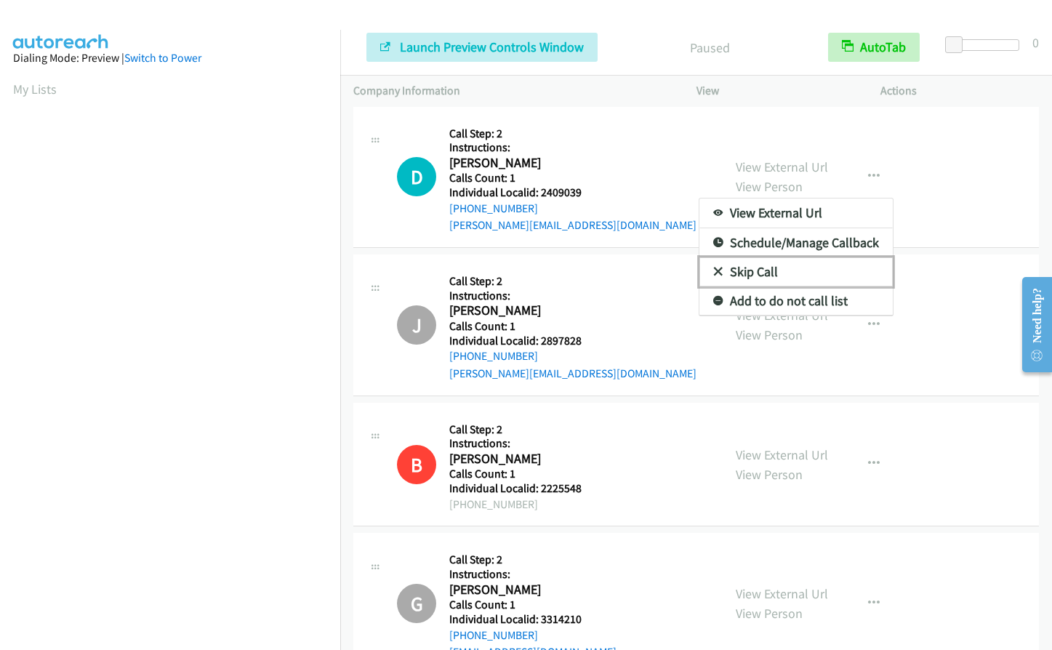
click at [717, 270] on link "Skip Call" at bounding box center [795, 271] width 193 height 29
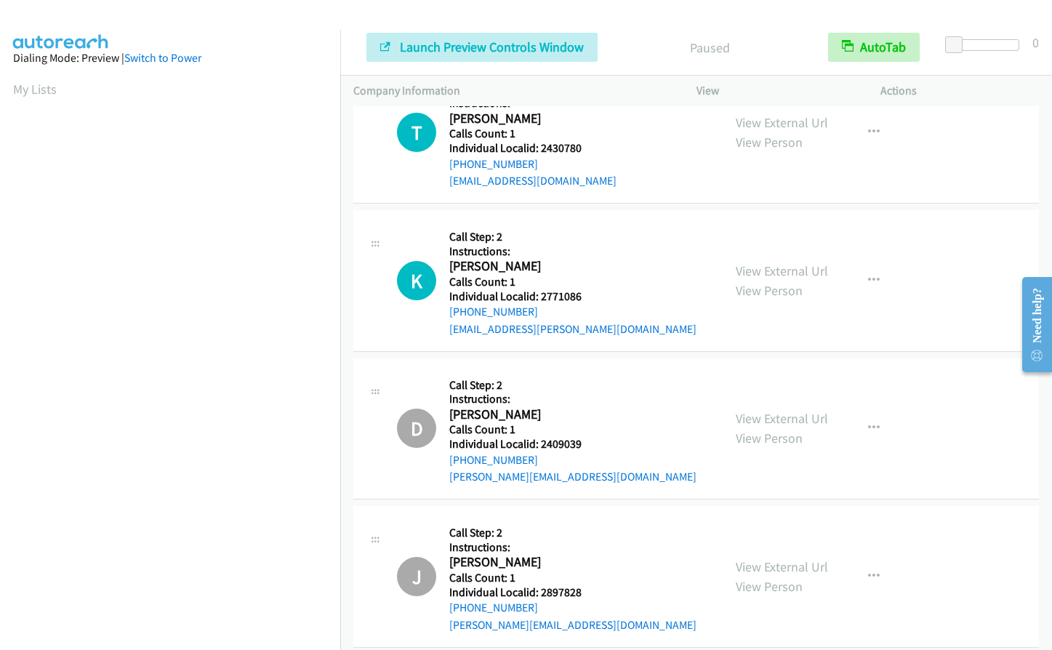
scroll to position [2308, 0]
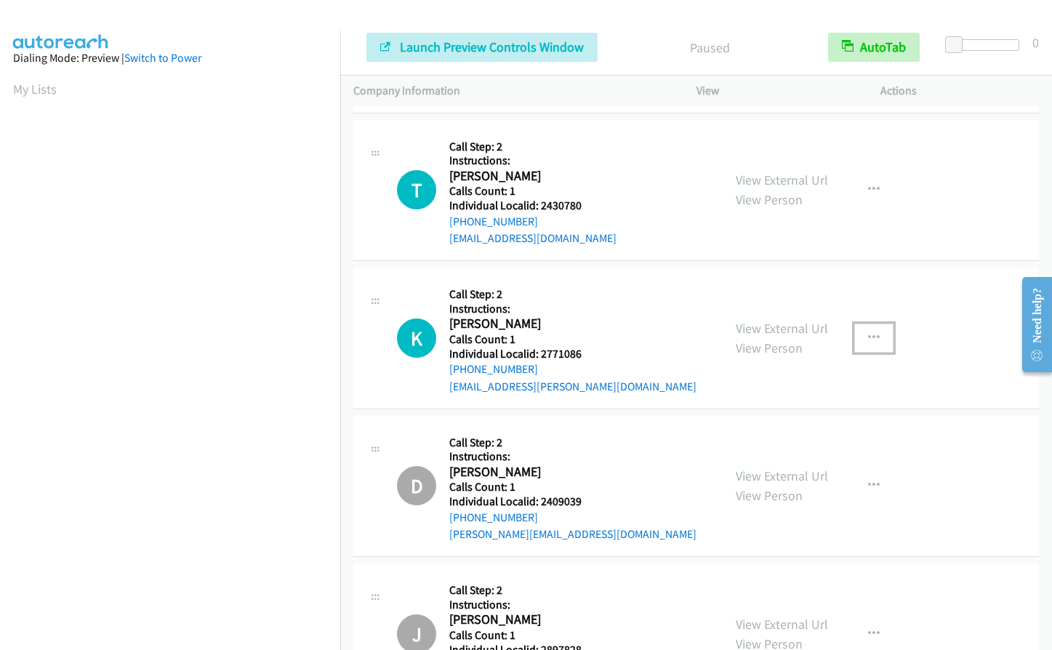
click at [869, 338] on icon "button" at bounding box center [874, 338] width 12 height 12
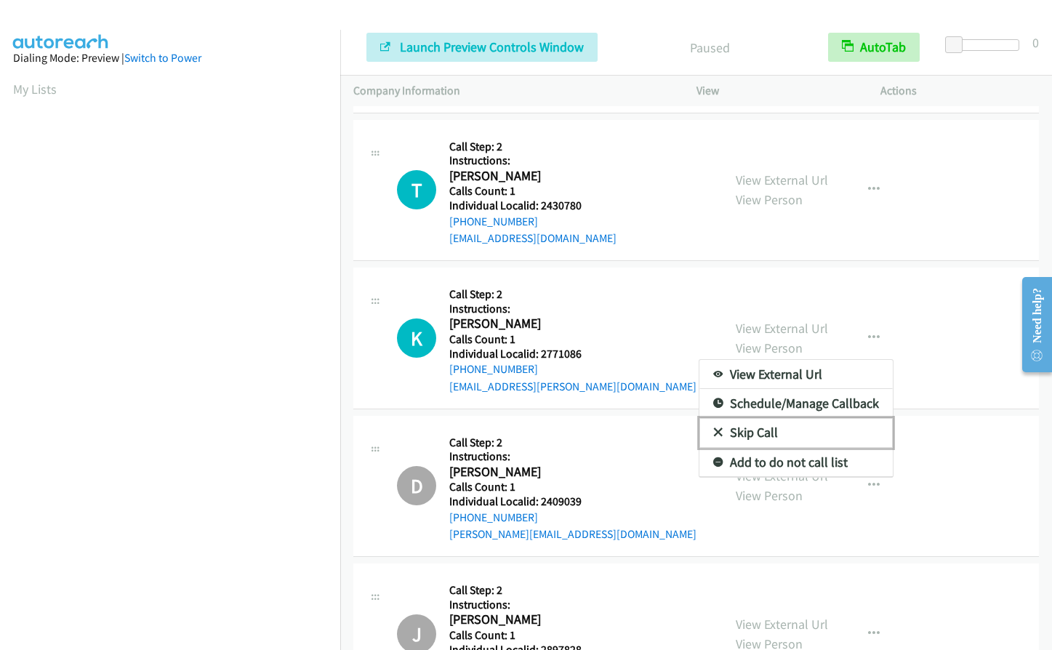
click at [713, 431] on icon at bounding box center [718, 433] width 10 height 10
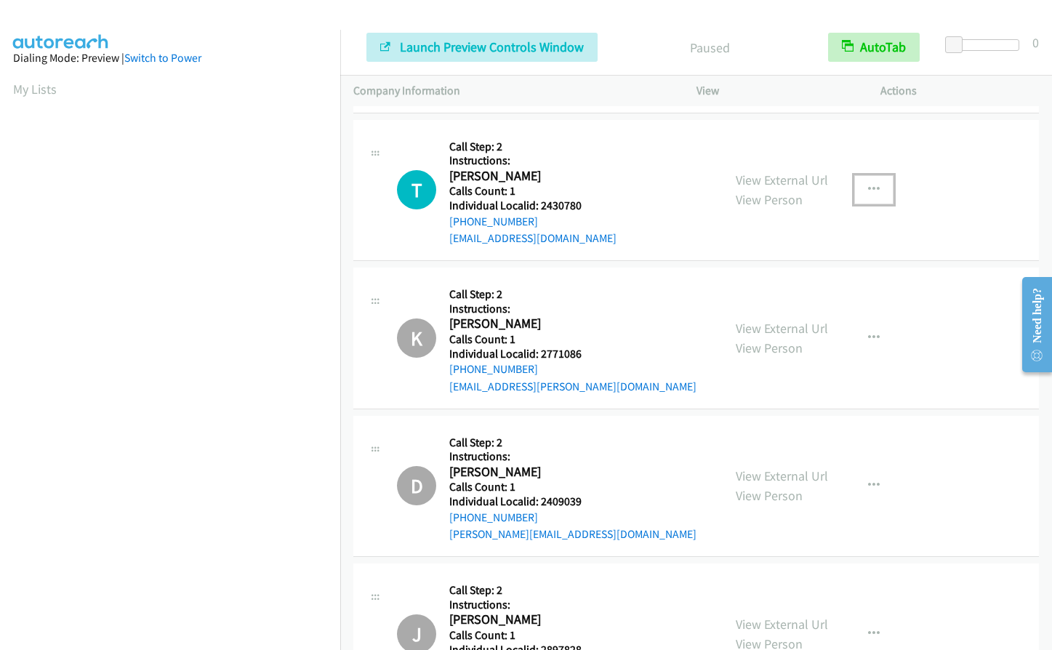
click at [876, 183] on button "button" at bounding box center [873, 189] width 39 height 29
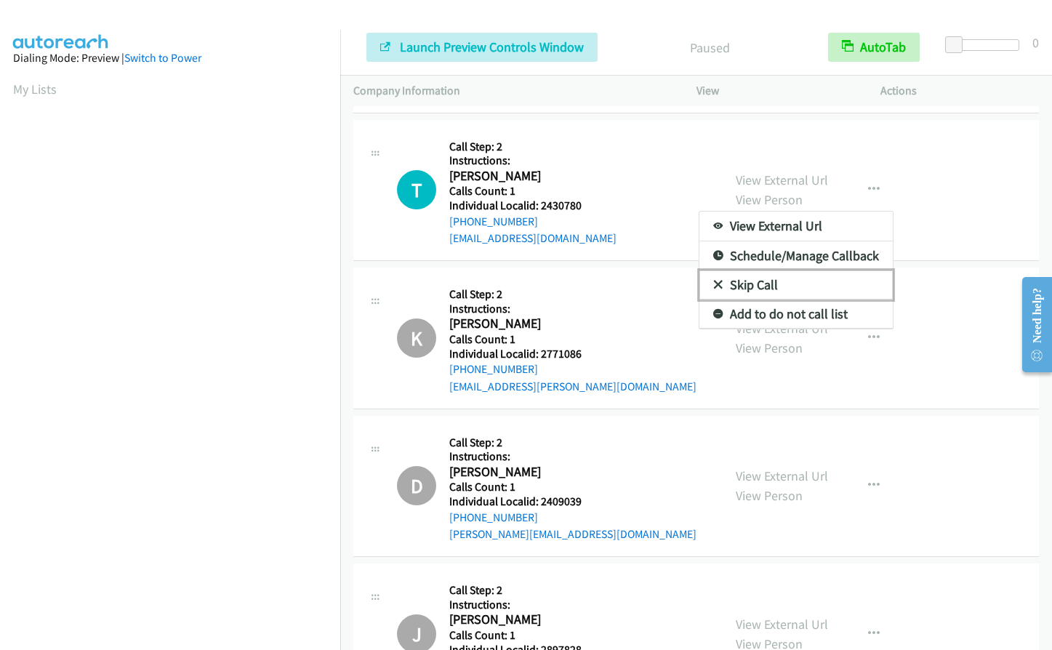
click at [713, 281] on icon at bounding box center [718, 286] width 10 height 10
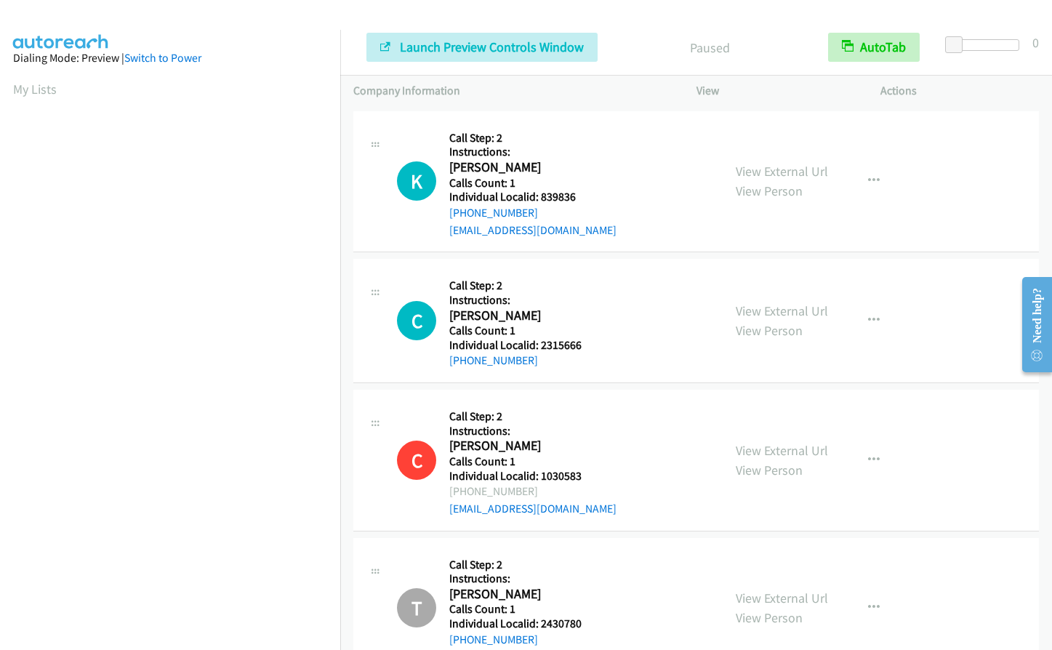
scroll to position [1853, 0]
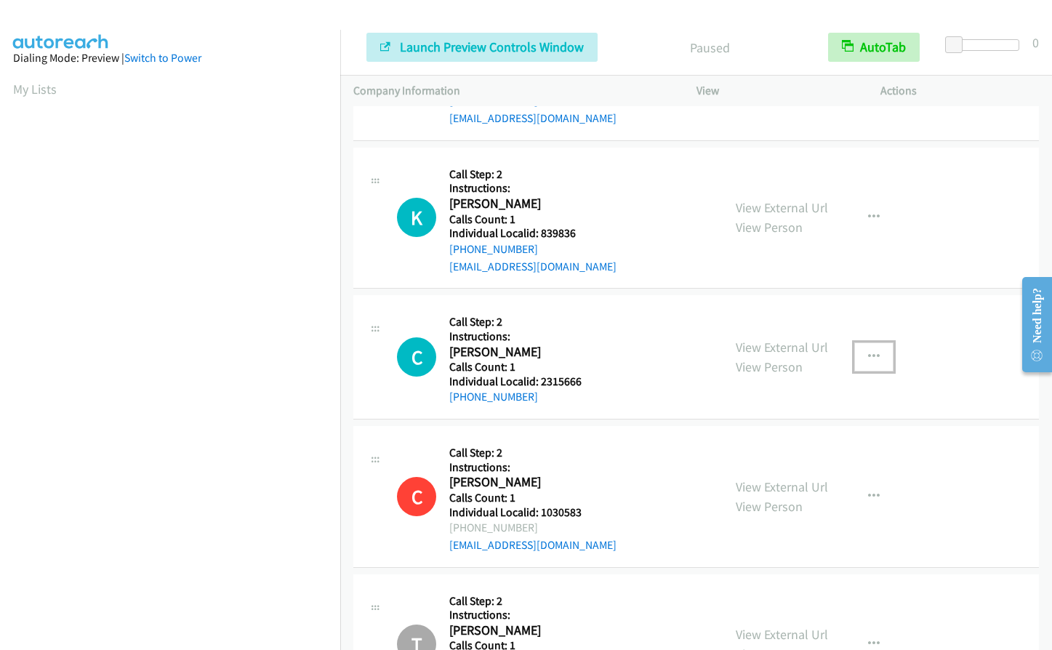
click at [868, 355] on icon "button" at bounding box center [874, 357] width 12 height 12
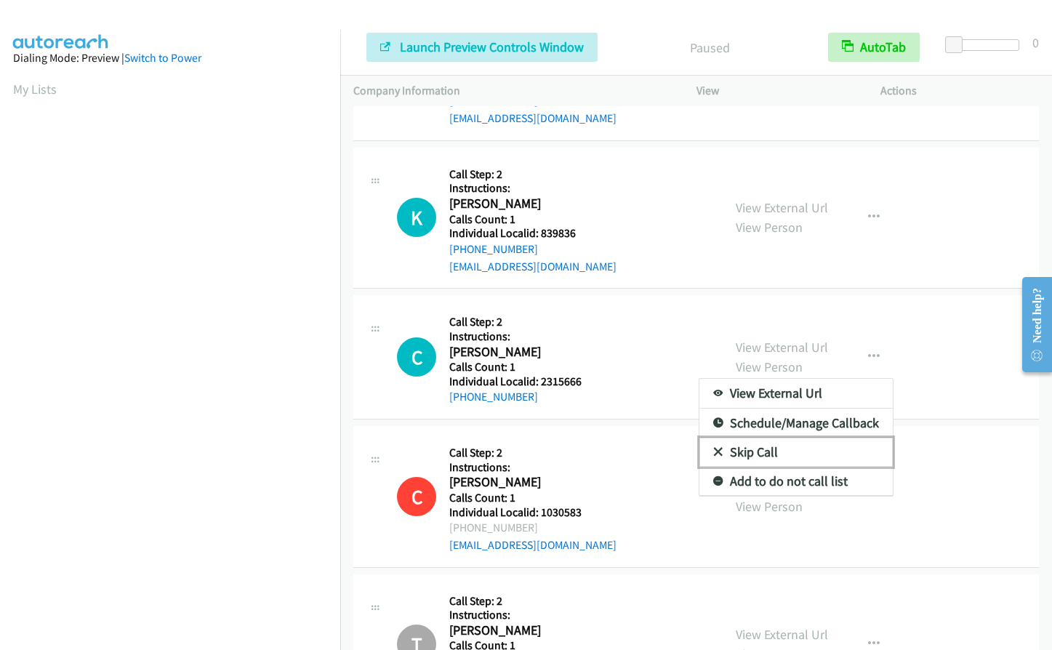
click at [715, 451] on icon at bounding box center [718, 453] width 10 height 10
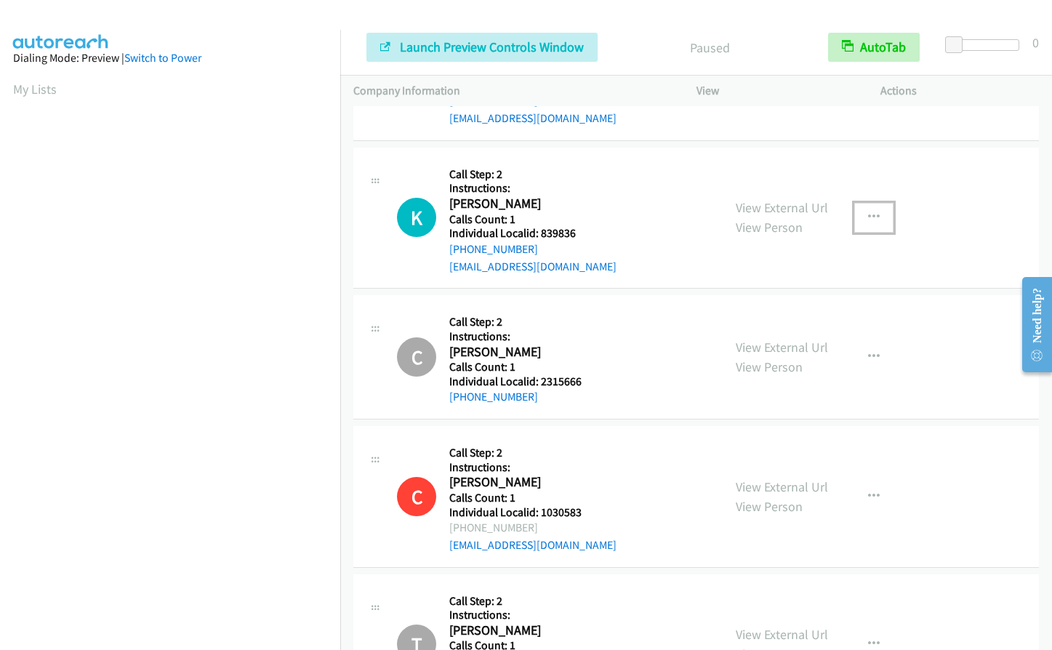
click at [868, 218] on icon "button" at bounding box center [874, 217] width 12 height 12
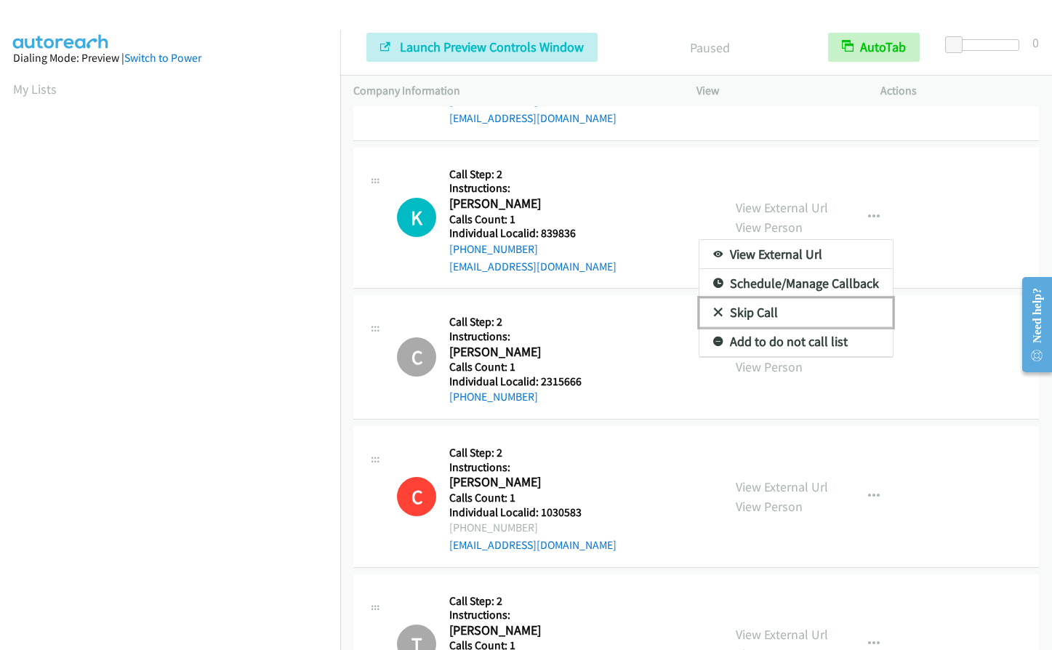
click at [713, 310] on icon at bounding box center [718, 313] width 10 height 10
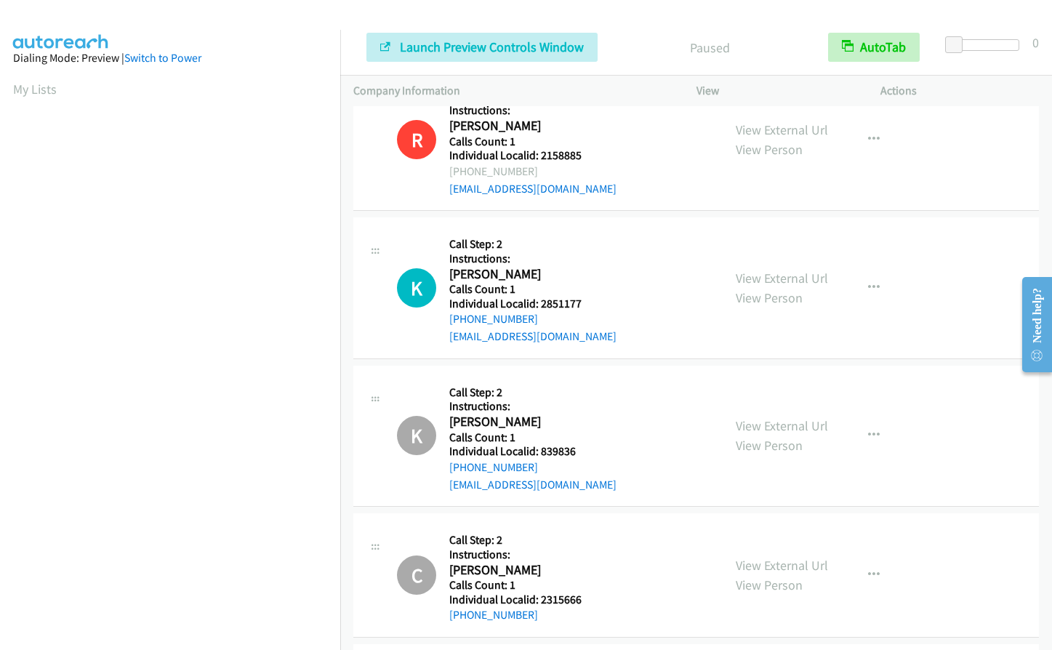
scroll to position [1544, 0]
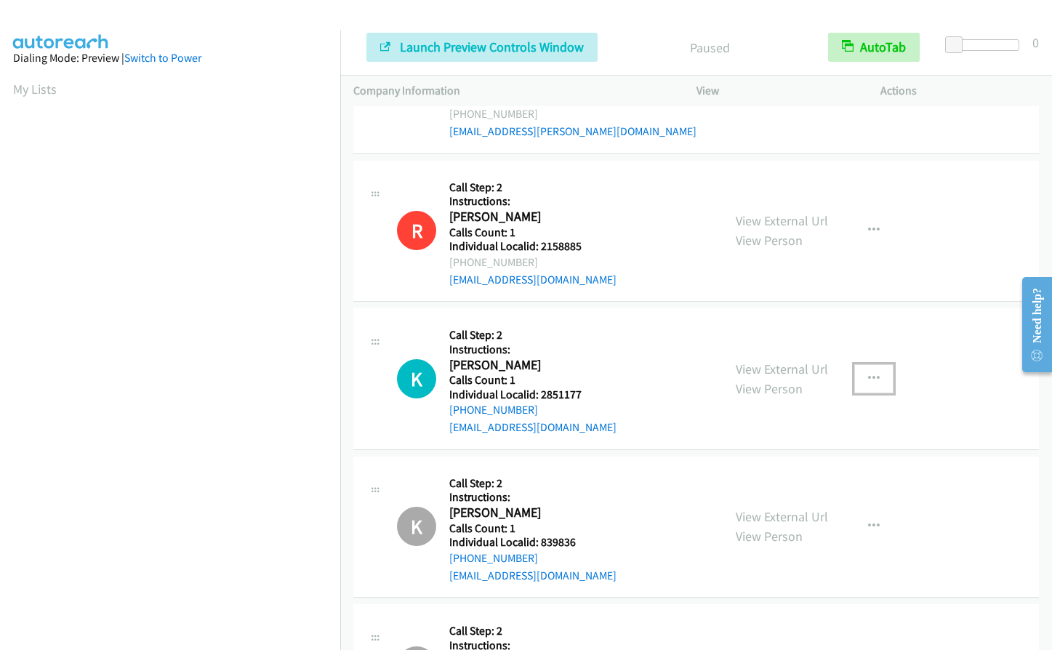
click at [868, 378] on icon "button" at bounding box center [874, 379] width 12 height 12
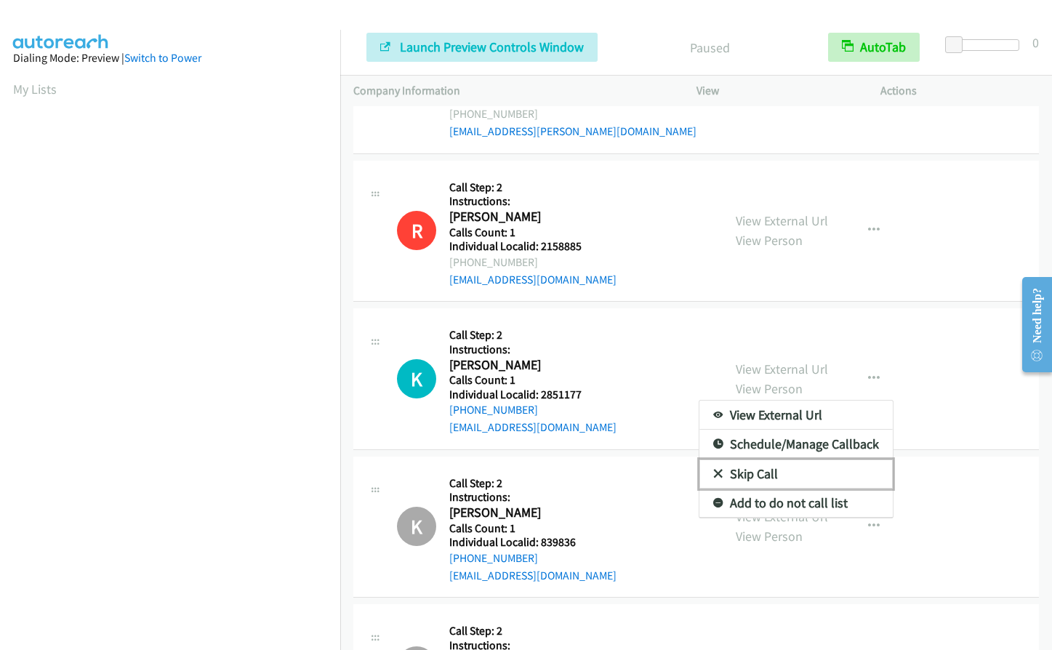
click at [716, 472] on link "Skip Call" at bounding box center [795, 473] width 193 height 29
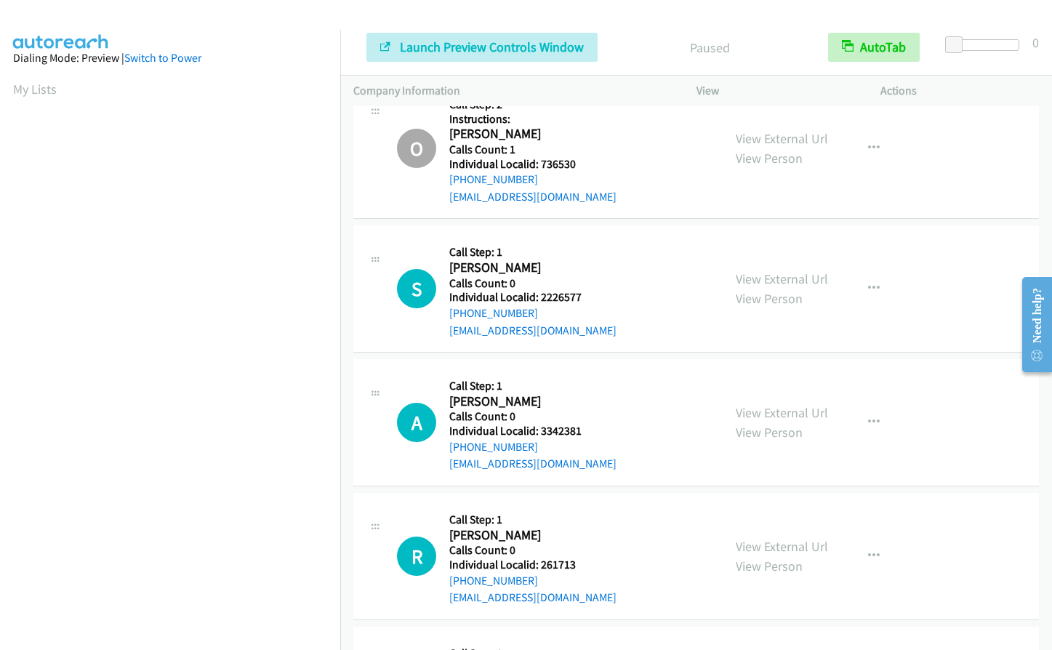
scroll to position [3307, 0]
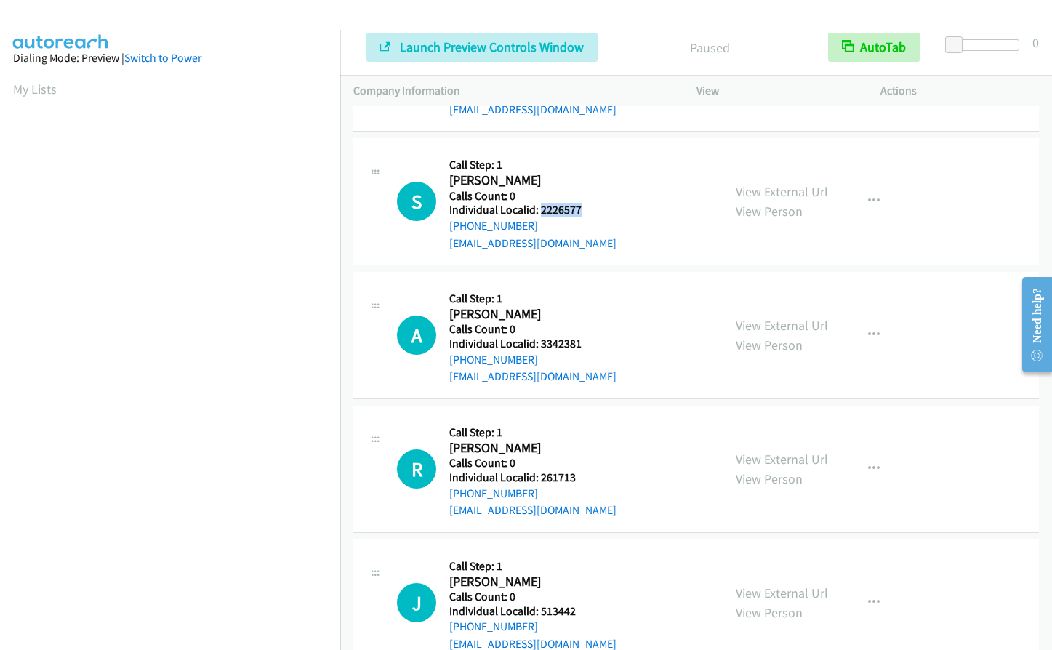
drag, startPoint x: 538, startPoint y: 211, endPoint x: 591, endPoint y: 213, distance: 53.1
click at [591, 213] on h5 "Individual Localid: 2226577" at bounding box center [532, 210] width 167 height 15
copy h5 "2226577"
drag, startPoint x: 536, startPoint y: 343, endPoint x: 582, endPoint y: 343, distance: 45.8
click at [582, 343] on h5 "Individual Localid: 3342381" at bounding box center [532, 343] width 167 height 15
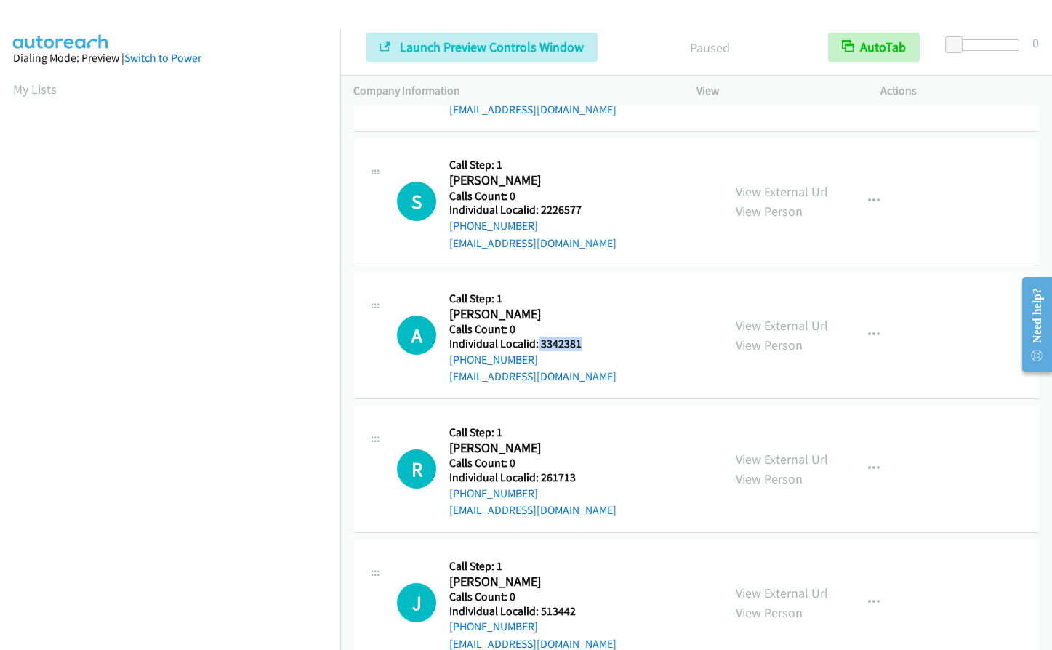
copy h5 "3342381"
drag, startPoint x: 536, startPoint y: 477, endPoint x: 584, endPoint y: 476, distance: 48.0
click at [584, 476] on h5 "Individual Localid: 261713" at bounding box center [532, 477] width 167 height 15
copy h5 "261713"
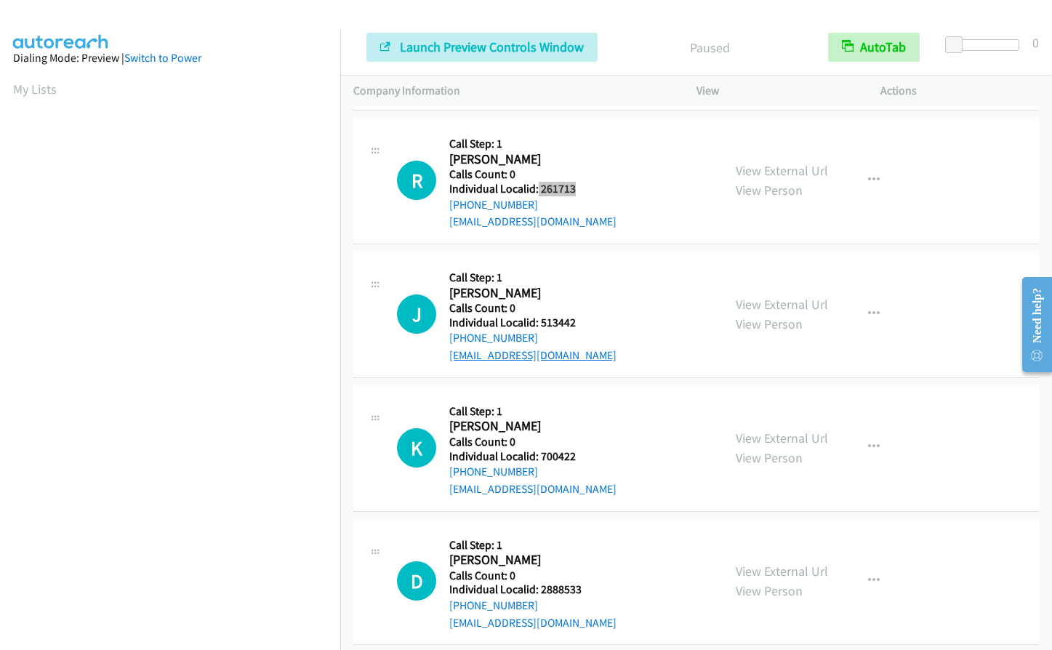
scroll to position [3598, 0]
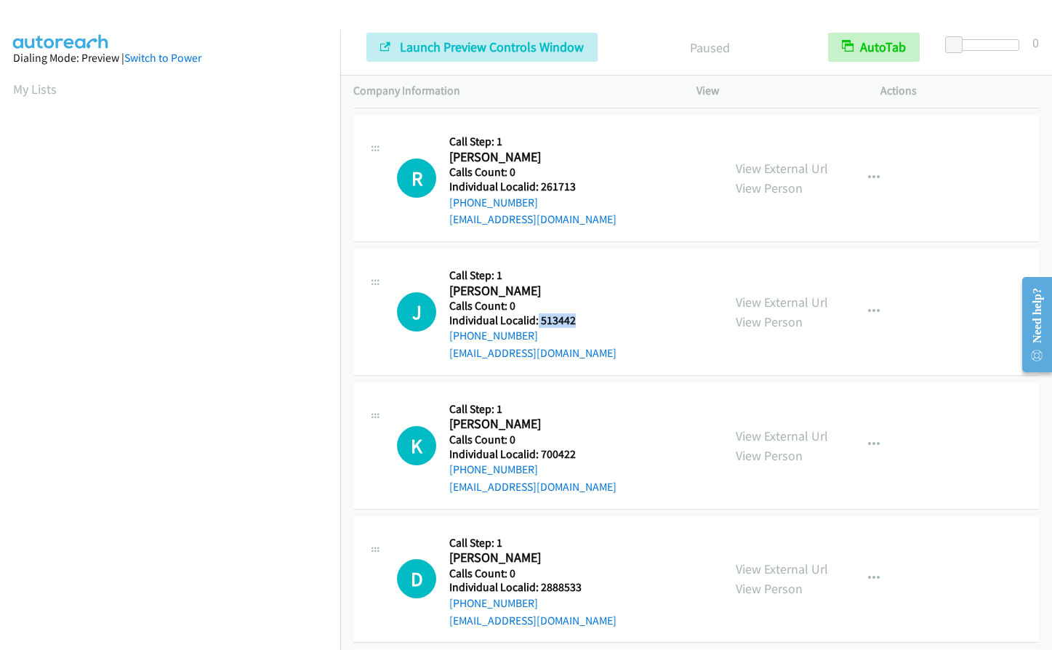
drag, startPoint x: 536, startPoint y: 318, endPoint x: 581, endPoint y: 318, distance: 44.3
click at [581, 318] on h5 "Individual Localid: 513442" at bounding box center [532, 320] width 167 height 15
copy h5 "513442"
drag, startPoint x: 538, startPoint y: 452, endPoint x: 584, endPoint y: 454, distance: 45.8
click at [584, 454] on h5 "Individual Localid: 700422" at bounding box center [532, 454] width 167 height 15
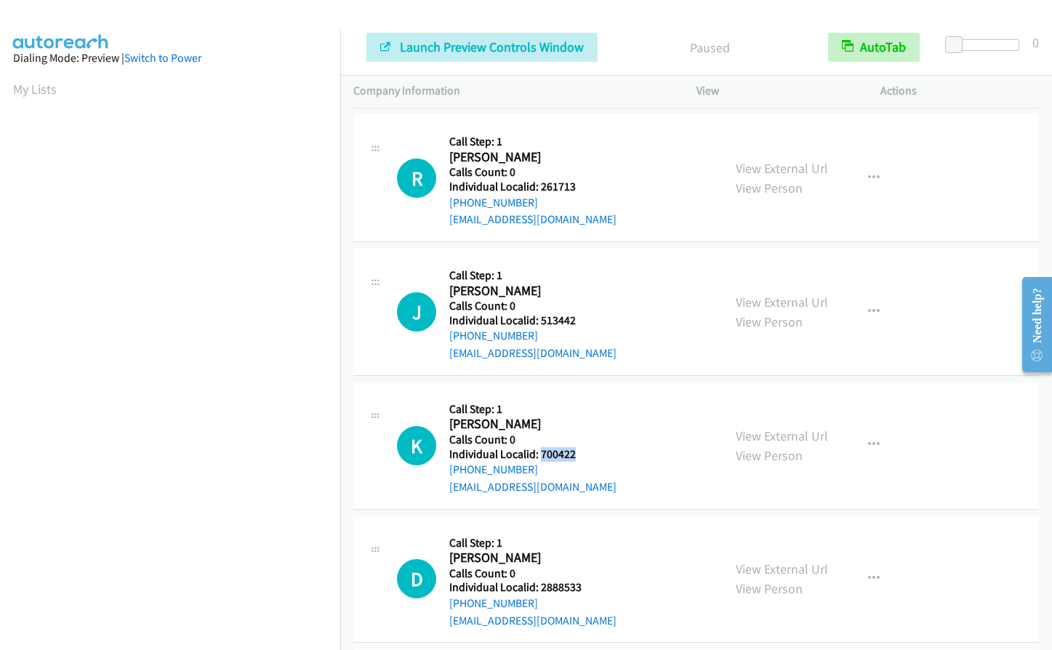
copy h5 "700422"
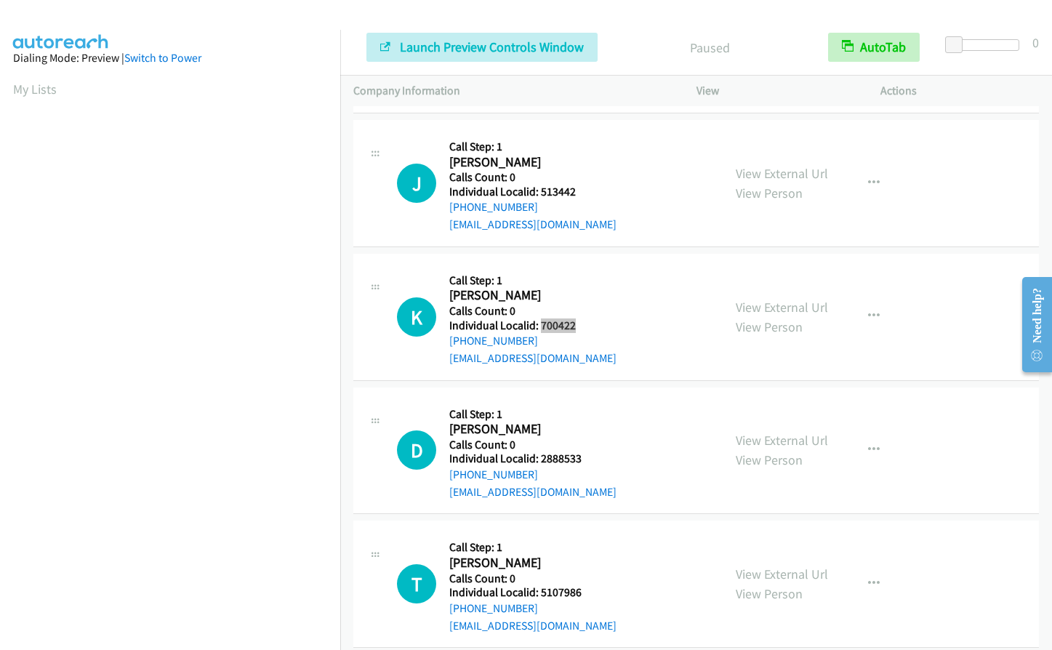
scroll to position [3743, 0]
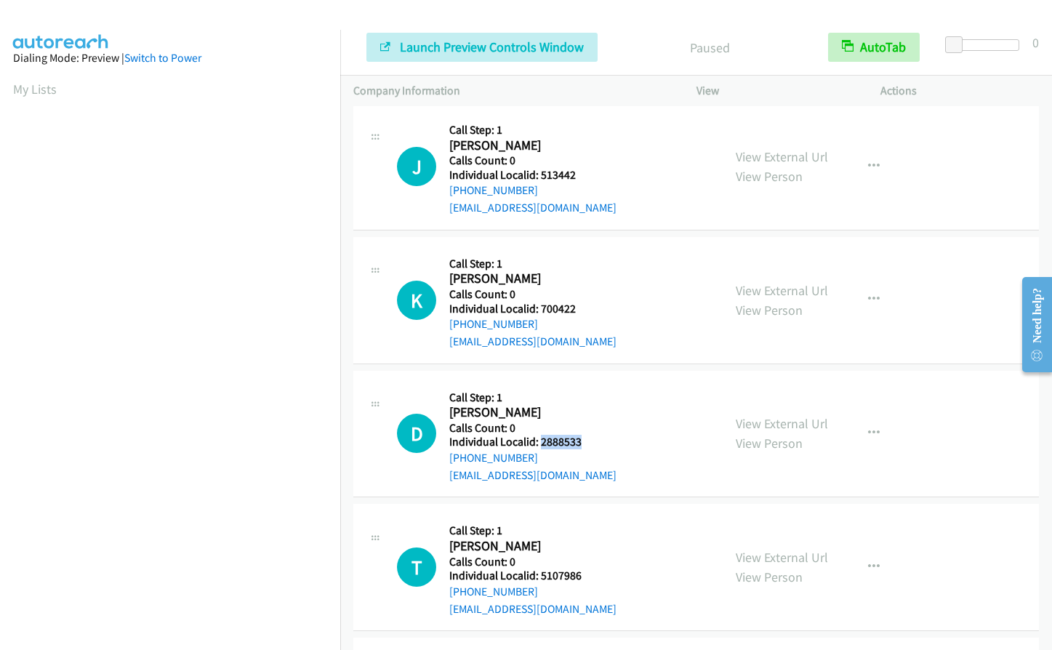
drag, startPoint x: 539, startPoint y: 443, endPoint x: 591, endPoint y: 440, distance: 52.4
click at [591, 440] on h5 "Individual Localid: 2888533" at bounding box center [532, 442] width 167 height 15
copy h5 "2888533"
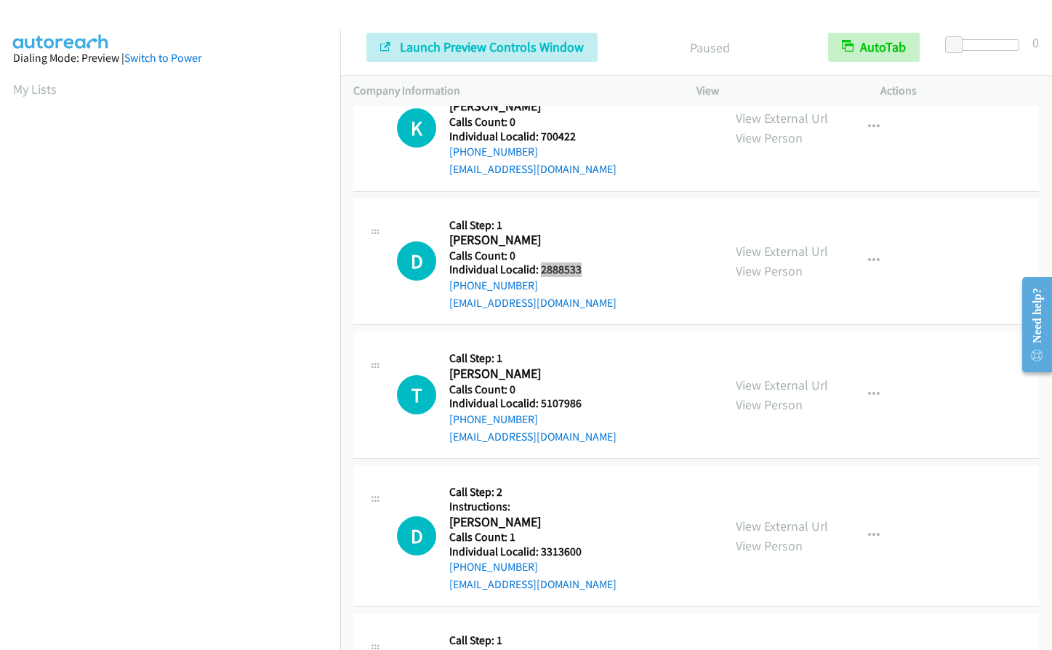
scroll to position [3925, 0]
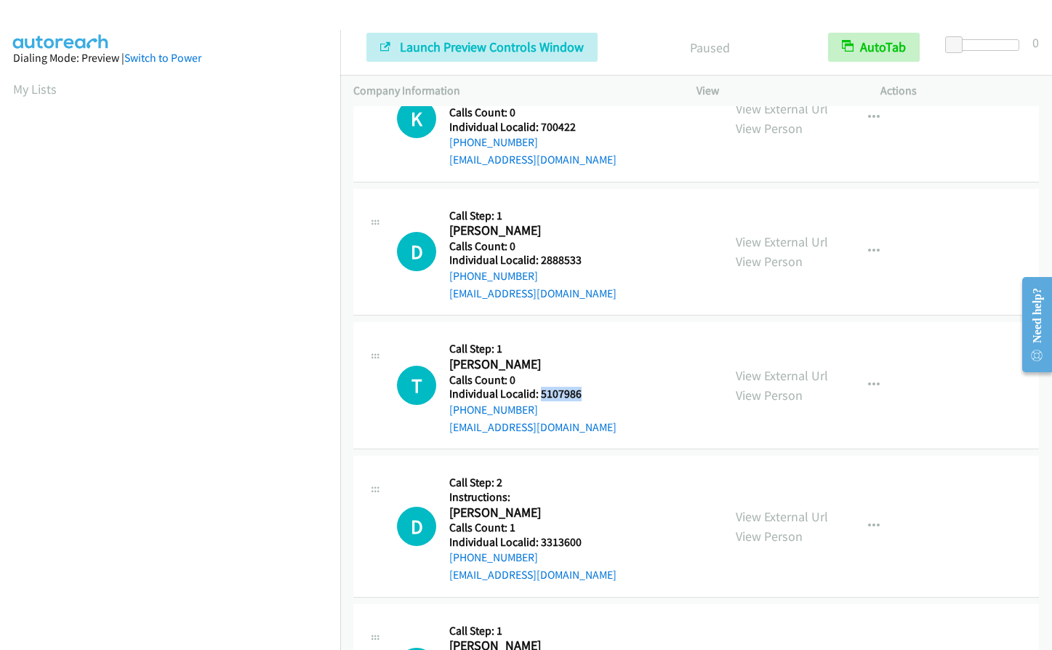
drag, startPoint x: 541, startPoint y: 394, endPoint x: 574, endPoint y: 392, distance: 32.7
click at [584, 392] on div "T Callback Scheduled Call Step: 1 Thomas Cammarato America/Phoenix Calls Count:…" at bounding box center [553, 385] width 313 height 100
copy h5 "5107986"
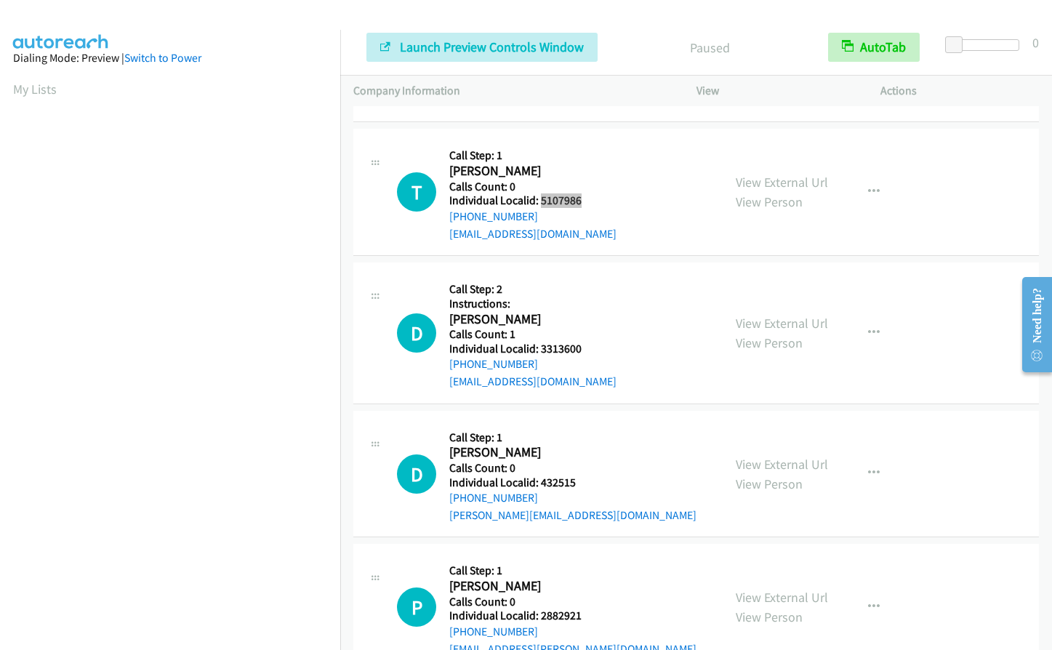
scroll to position [4124, 0]
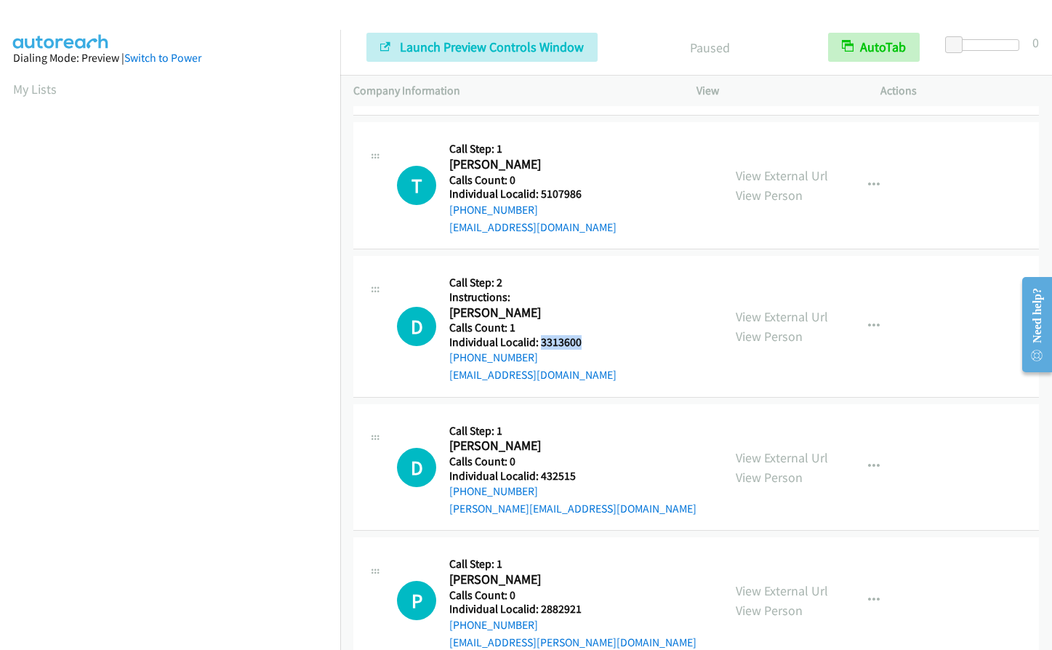
drag, startPoint x: 540, startPoint y: 342, endPoint x: 580, endPoint y: 341, distance: 40.0
click at [580, 341] on div "D Callback Scheduled Call Step: 2 Instructions: Darron Morgan America/New_York …" at bounding box center [553, 326] width 313 height 115
copy h5 "3313600"
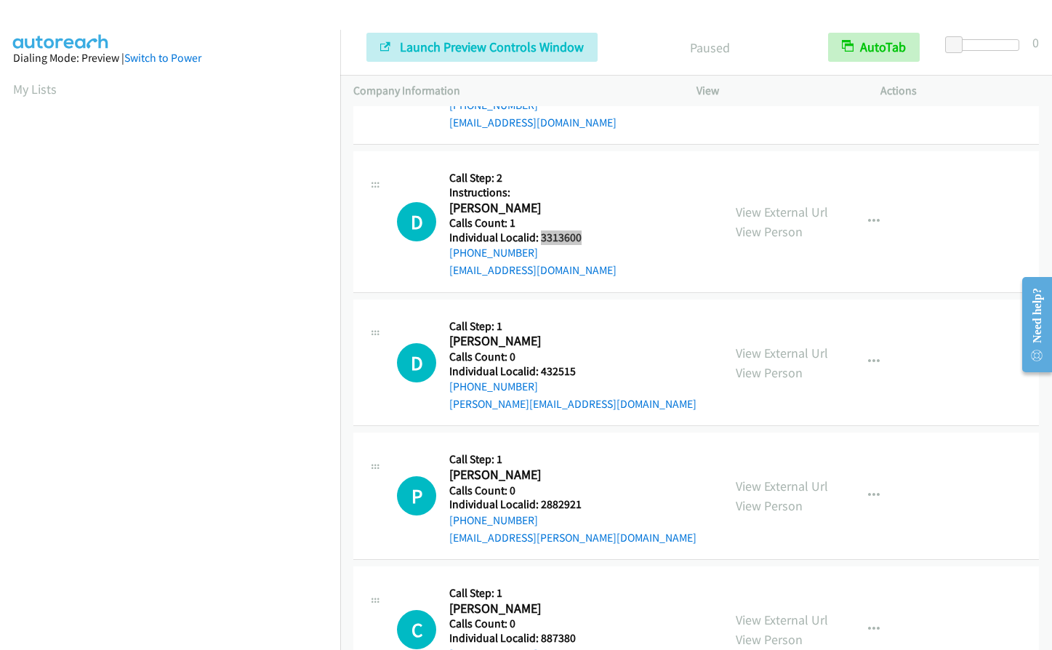
scroll to position [4252, 0]
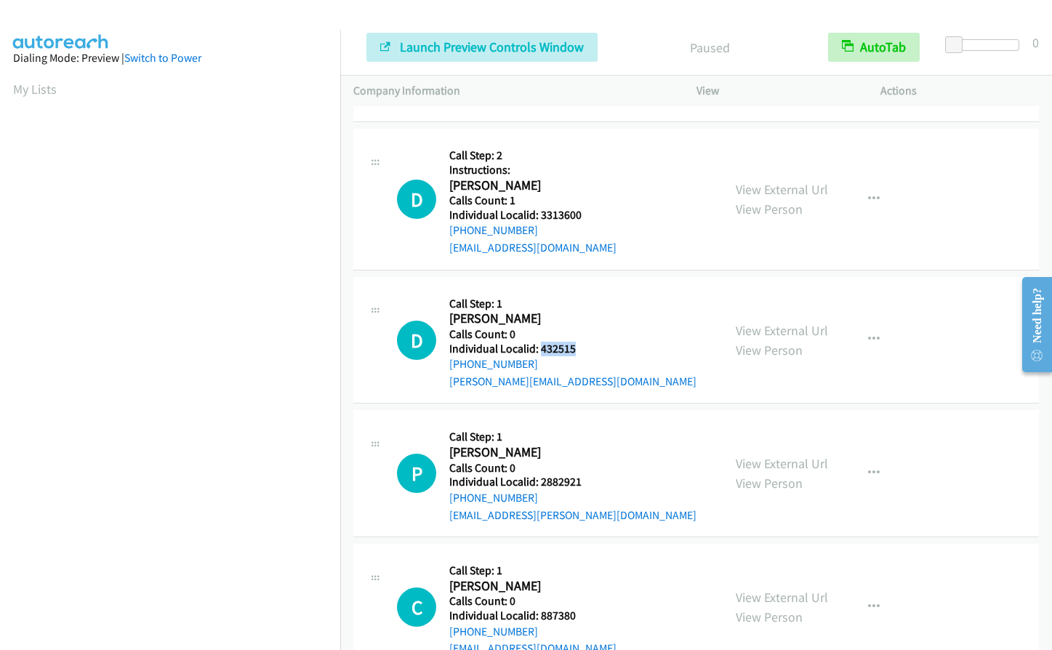
drag, startPoint x: 539, startPoint y: 348, endPoint x: 590, endPoint y: 347, distance: 51.6
click at [590, 347] on h5 "Individual Localid: 432515" at bounding box center [572, 349] width 247 height 15
copy h5 "432515"
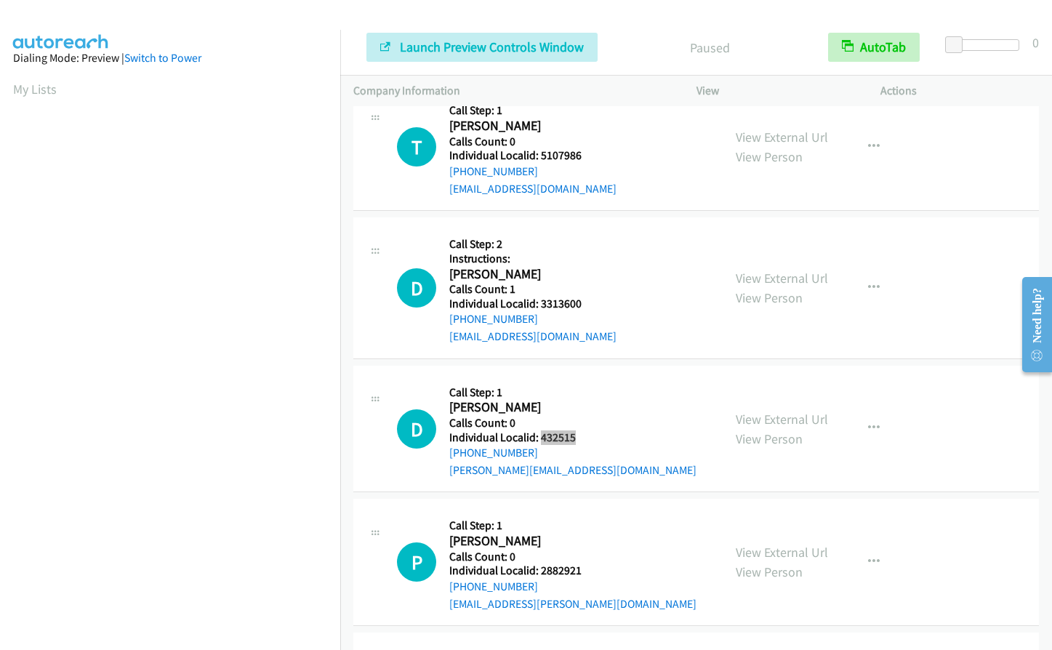
scroll to position [3979, 0]
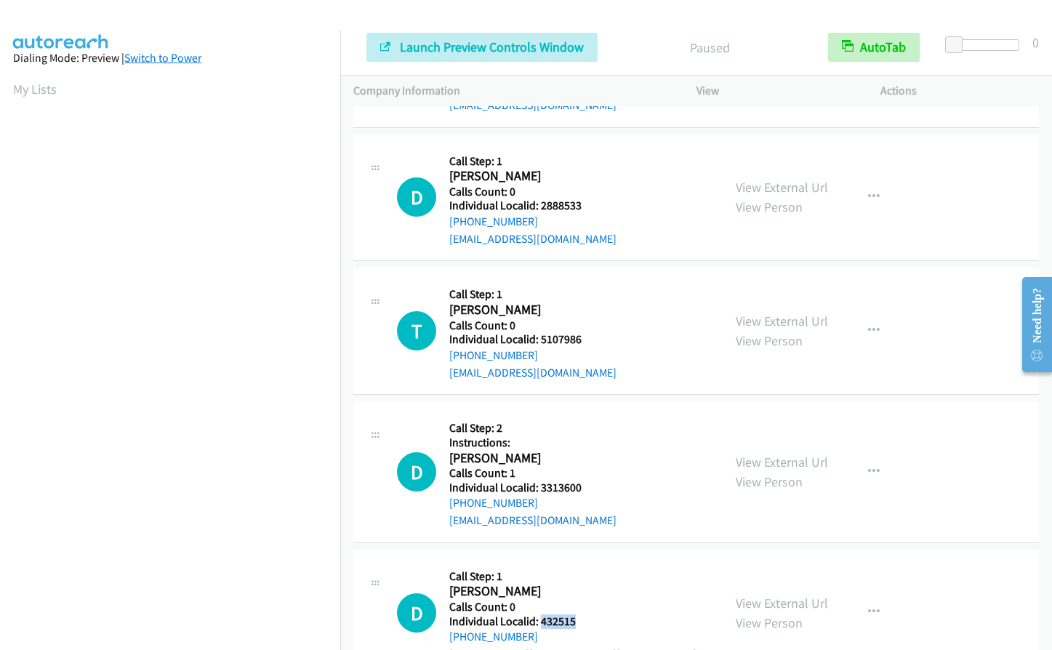
click at [168, 55] on link "Switch to Power" at bounding box center [162, 58] width 77 height 14
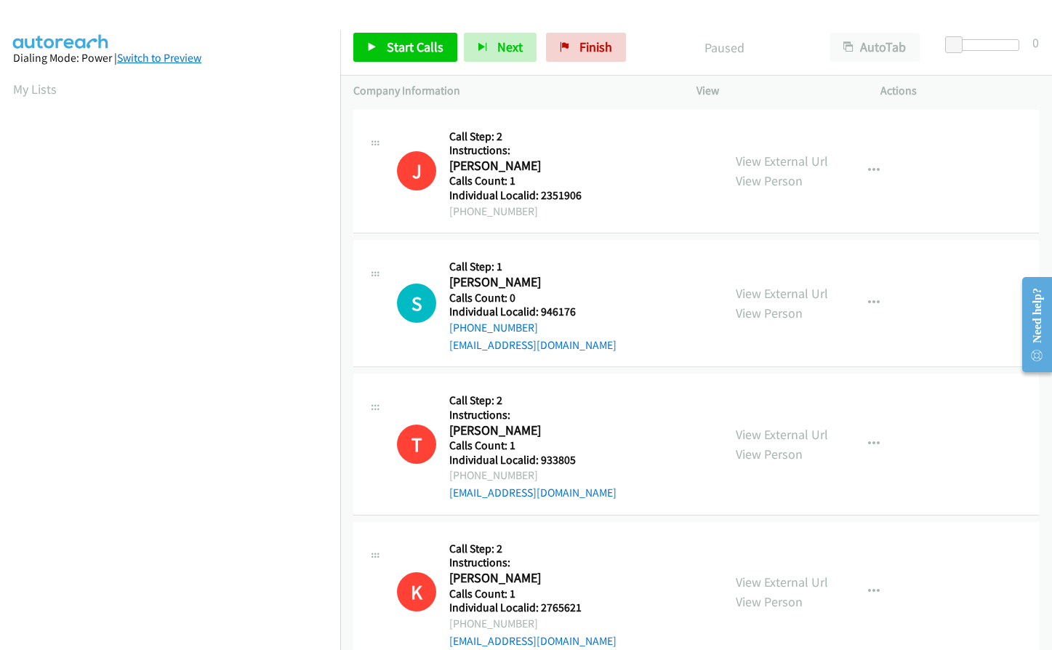
click at [164, 58] on link "Switch to Preview" at bounding box center [159, 58] width 84 height 14
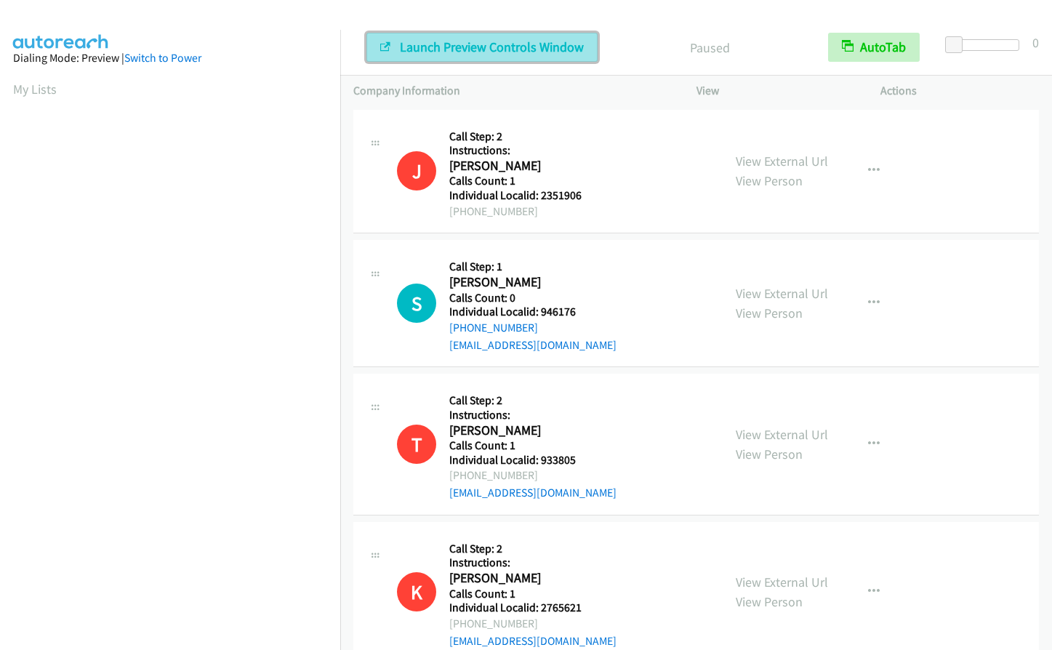
click at [420, 44] on span "Launch Preview Controls Window" at bounding box center [492, 47] width 184 height 17
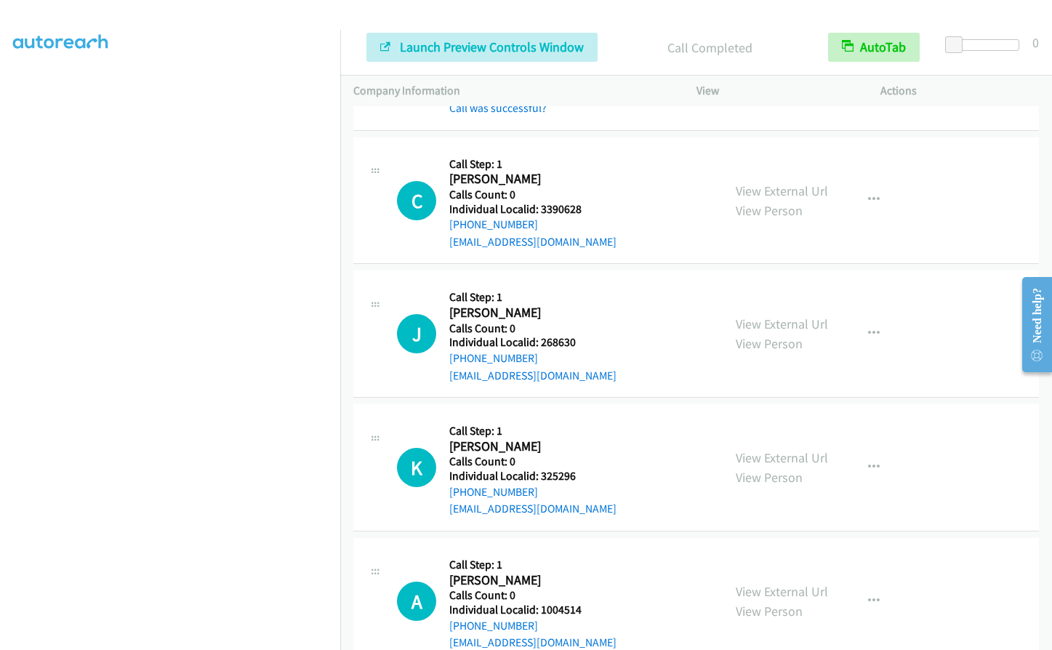
scroll to position [4372, 0]
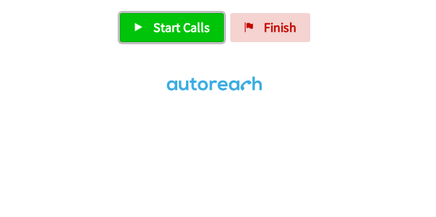
click at [179, 15] on link "Start Calls" at bounding box center [172, 27] width 104 height 29
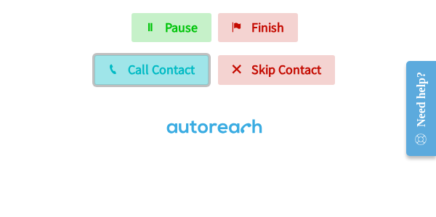
click at [140, 72] on span "Call Contact" at bounding box center [161, 69] width 67 height 17
click at [153, 73] on span "Call Contact" at bounding box center [161, 69] width 67 height 17
click at [143, 70] on span "Call Contact" at bounding box center [161, 69] width 67 height 17
click at [137, 73] on span "Call Contact" at bounding box center [161, 69] width 67 height 17
click at [148, 72] on span "Call Contact" at bounding box center [161, 69] width 67 height 17
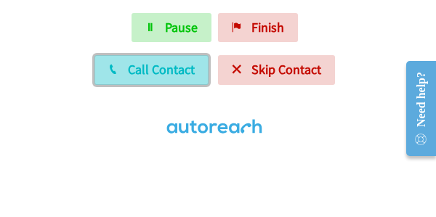
click at [129, 67] on span "Call Contact" at bounding box center [161, 69] width 67 height 17
click at [133, 62] on span "Call Contact" at bounding box center [161, 69] width 67 height 17
click at [170, 68] on span "Call Contact" at bounding box center [161, 69] width 67 height 17
click at [137, 74] on span "Call Contact" at bounding box center [161, 69] width 67 height 17
click at [169, 82] on button "Call Contact" at bounding box center [151, 69] width 114 height 29
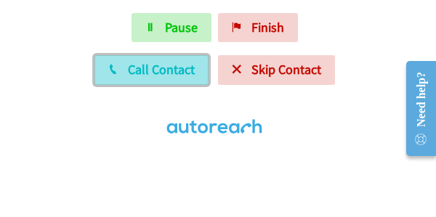
click at [141, 72] on span "Call Contact" at bounding box center [161, 69] width 67 height 17
click at [177, 66] on span "Call Contact" at bounding box center [161, 69] width 67 height 17
click at [147, 74] on span "Call Contact" at bounding box center [161, 69] width 67 height 17
click at [165, 72] on span "Call Contact" at bounding box center [161, 69] width 67 height 17
click at [175, 74] on span "Call Contact" at bounding box center [161, 69] width 67 height 17
